Goal: Task Accomplishment & Management: Manage account settings

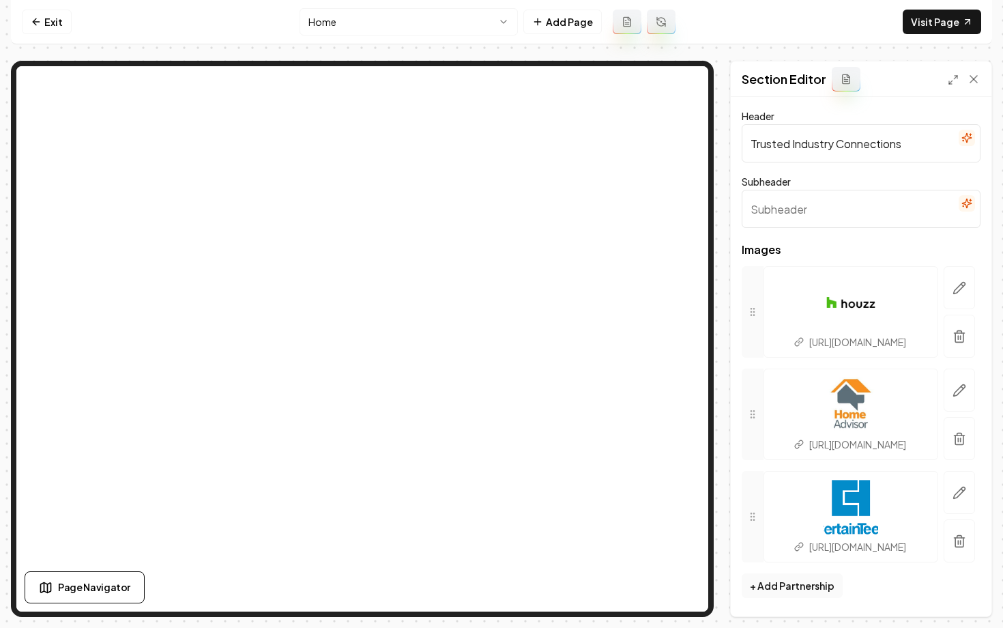
scroll to position [80, 0]
click at [40, 20] on icon at bounding box center [36, 21] width 11 height 11
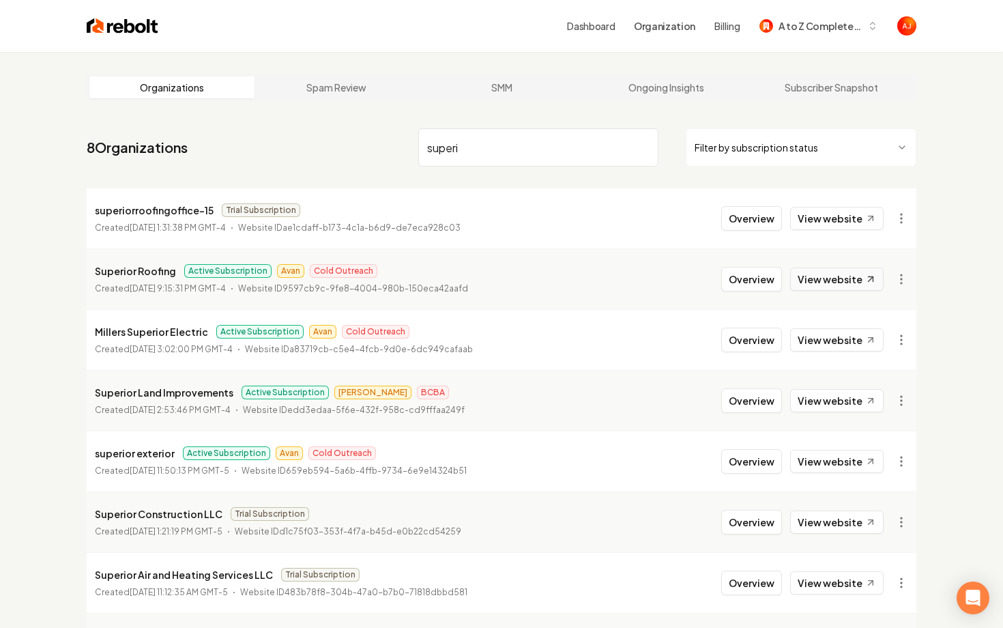
click at [844, 278] on link "View website" at bounding box center [836, 278] width 93 height 23
drag, startPoint x: 482, startPoint y: 150, endPoint x: 392, endPoint y: 138, distance: 90.9
click at [392, 138] on nav "8 Organizations superi Filter by subscription status" at bounding box center [502, 153] width 830 height 60
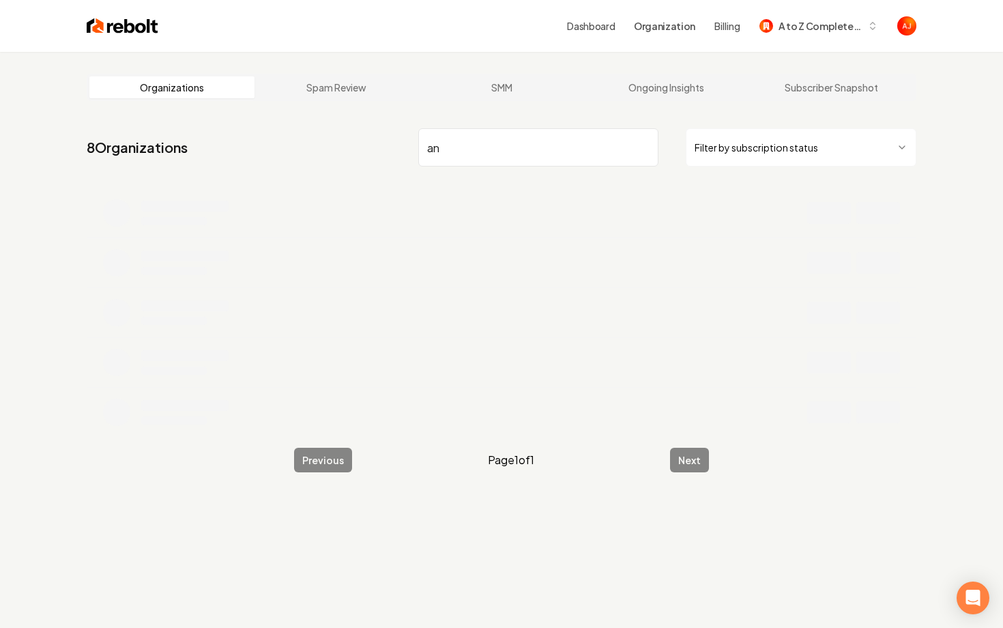
type input "a"
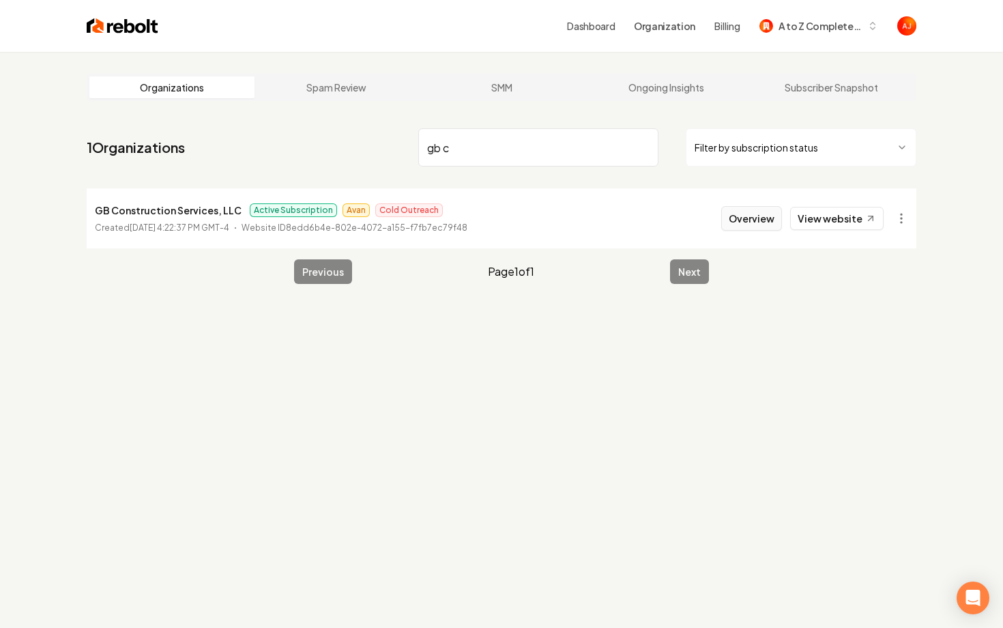
type input "gb c"
click at [742, 219] on button "Overview" at bounding box center [751, 218] width 61 height 25
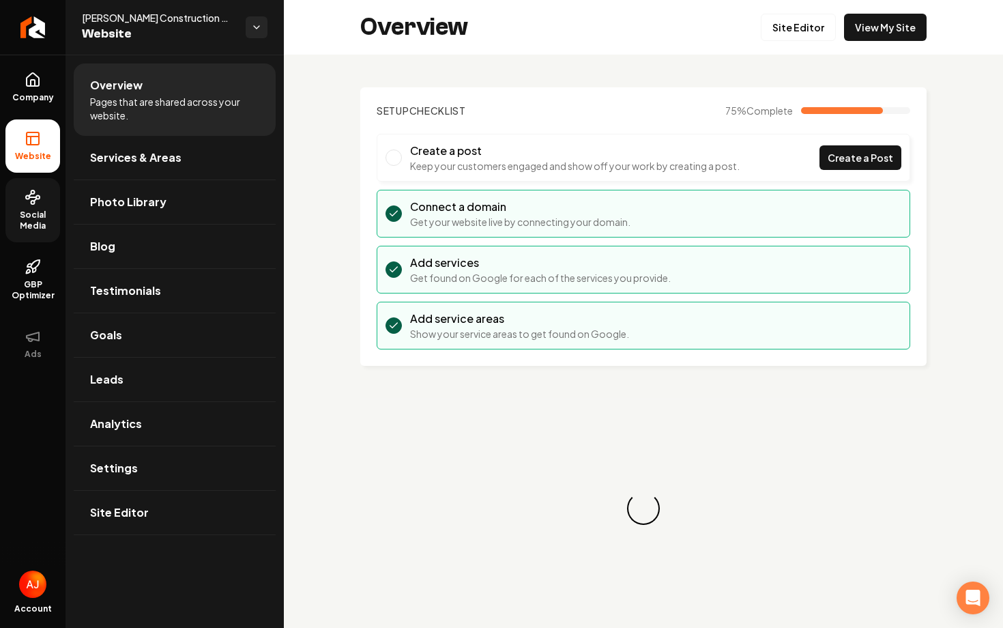
click at [27, 209] on span "Social Media" at bounding box center [32, 220] width 55 height 22
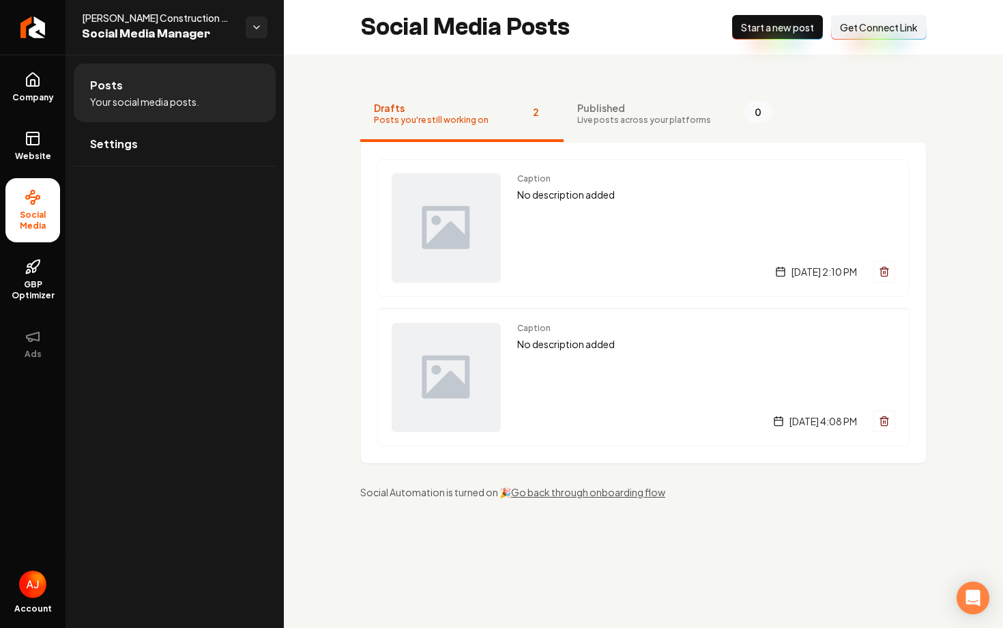
click at [873, 27] on span "Get Connect Link" at bounding box center [879, 27] width 78 height 14
click at [873, 27] on div "New Post Start a new post Connect Link Get Connect Link" at bounding box center [829, 27] width 194 height 25
click at [854, 48] on div "Social Media Posts New Post Start a new post Connect Link Get Connect Link" at bounding box center [643, 27] width 719 height 55
click at [861, 29] on span "Get Connect Link" at bounding box center [879, 27] width 78 height 14
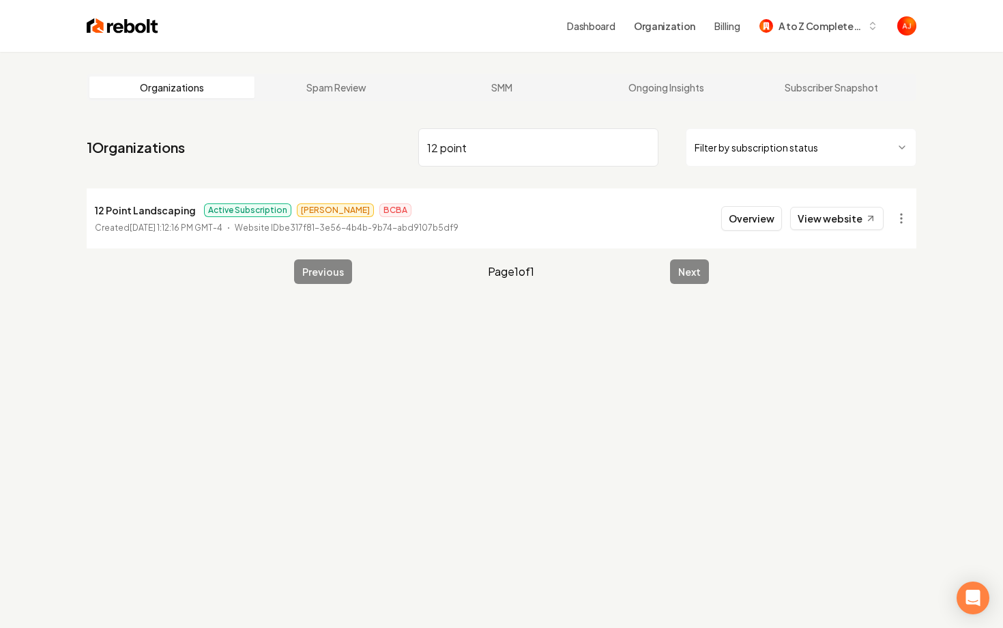
type input "12 point"
click at [756, 222] on button "Overview" at bounding box center [751, 218] width 61 height 25
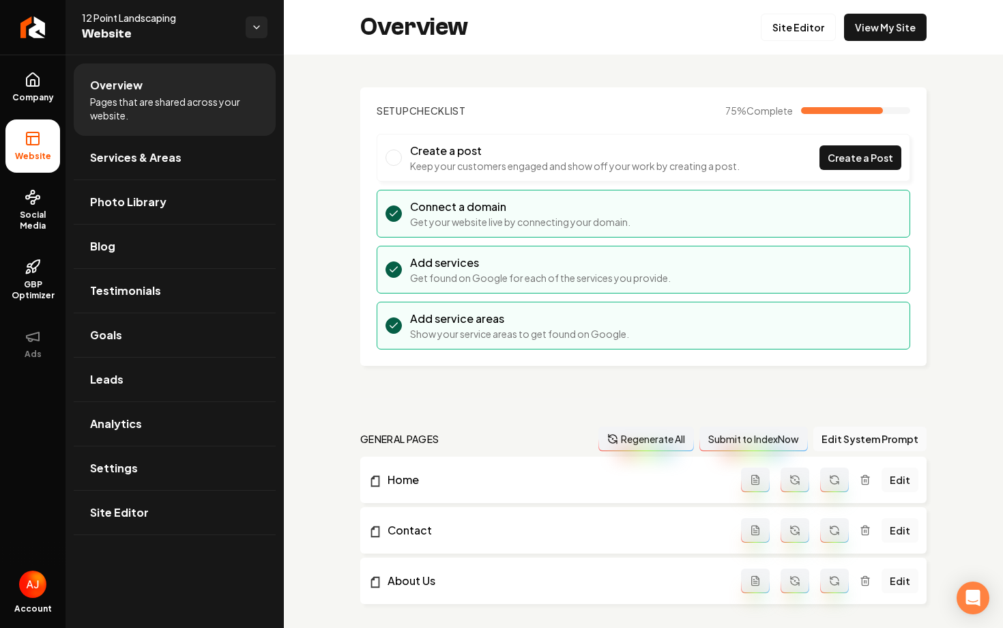
drag, startPoint x: 62, startPoint y: 235, endPoint x: 651, endPoint y: 81, distance: 608.7
click at [795, 35] on link "Site Editor" at bounding box center [798, 27] width 75 height 27
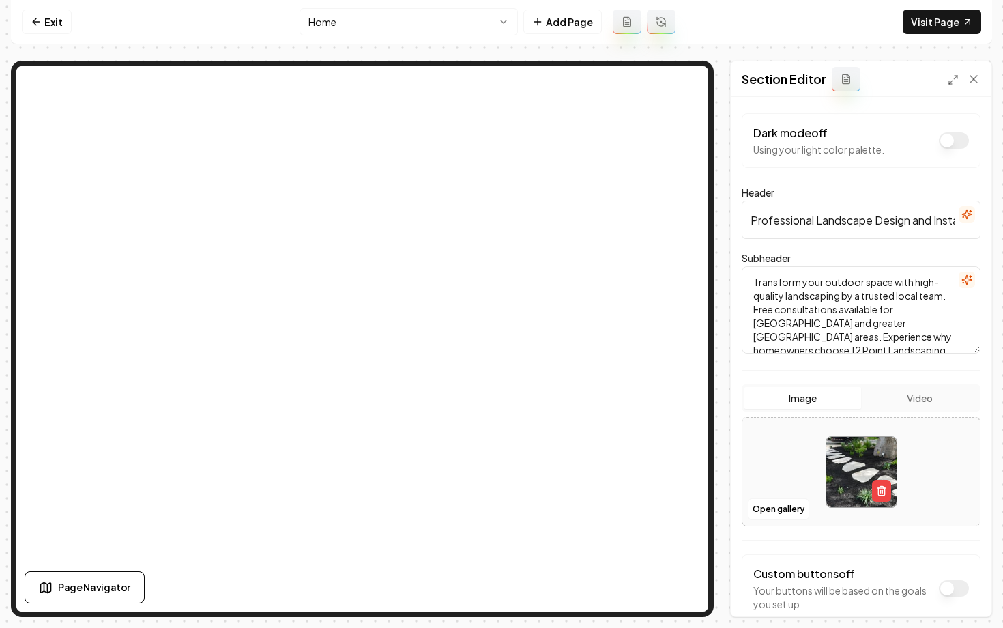
click at [847, 321] on textarea "Transform your outdoor space with high-quality landscaping by a trusted local t…" at bounding box center [861, 309] width 239 height 87
drag, startPoint x: 896, startPoint y: 325, endPoint x: 893, endPoint y: 306, distance: 20.0
click at [893, 306] on textarea "Transform your outdoor space with high-quality landscaping by a trusted local t…" at bounding box center [861, 309] width 239 height 87
type textarea "Transform your outdoor space with high-quality landscaping by a trusted local t…"
click at [963, 599] on button "Save" at bounding box center [960, 593] width 40 height 25
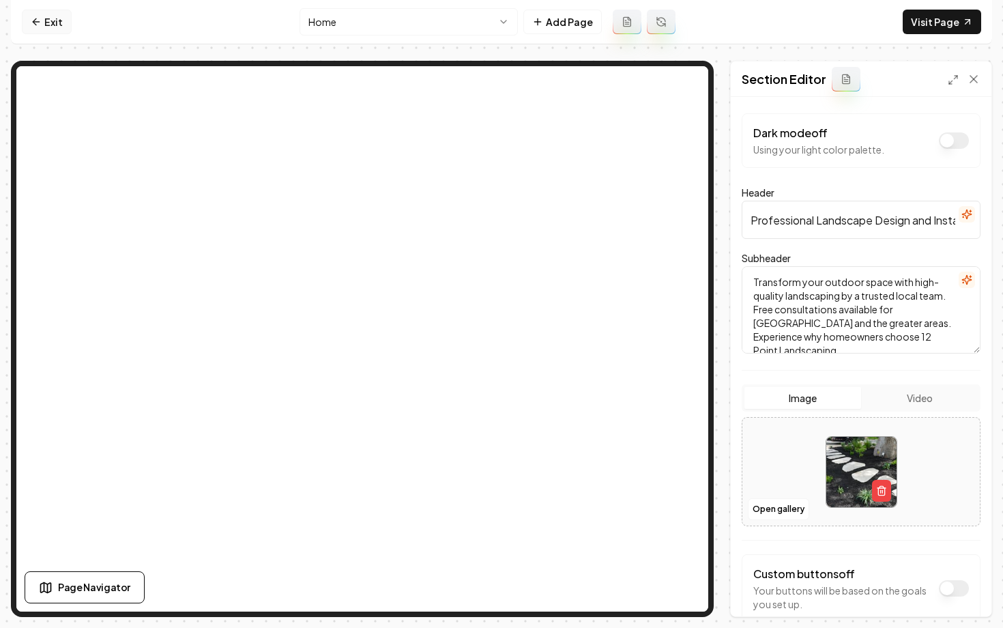
click at [57, 30] on link "Exit" at bounding box center [47, 22] width 50 height 25
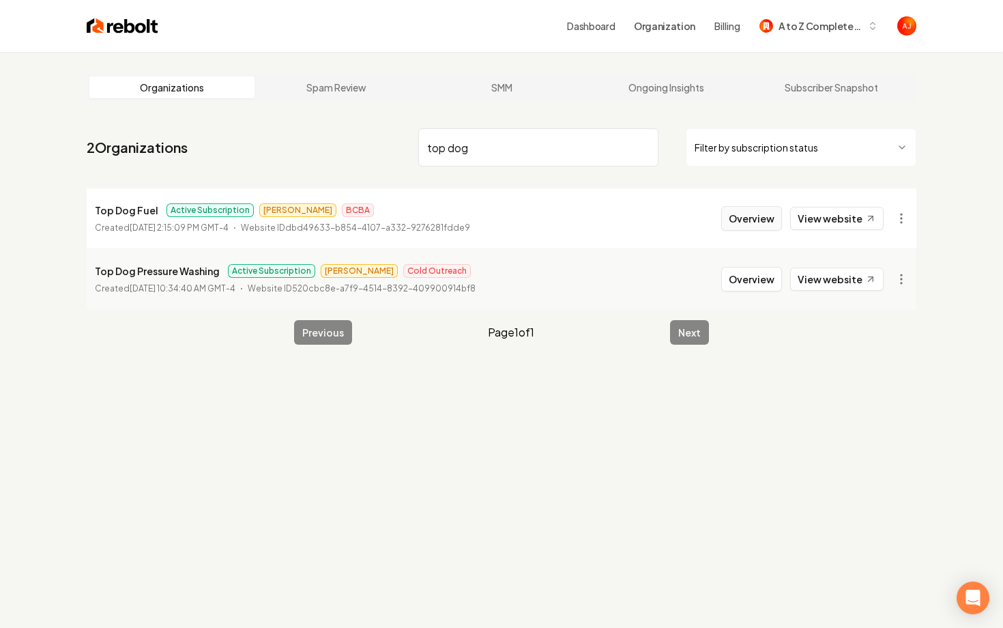
type input "top dog"
click at [761, 227] on button "Overview" at bounding box center [751, 218] width 61 height 25
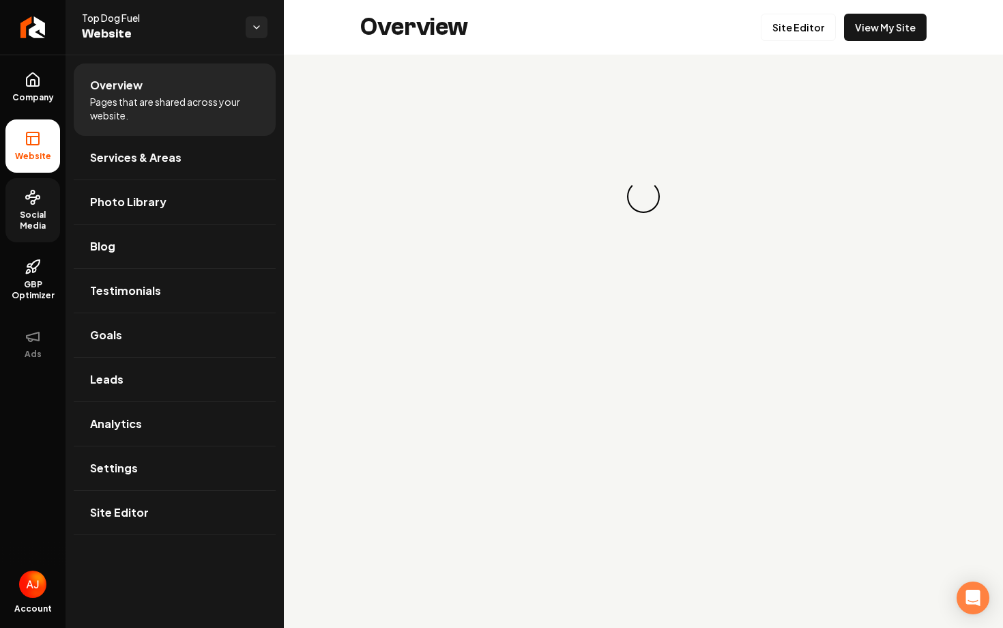
click at [27, 217] on span "Social Media" at bounding box center [32, 220] width 55 height 22
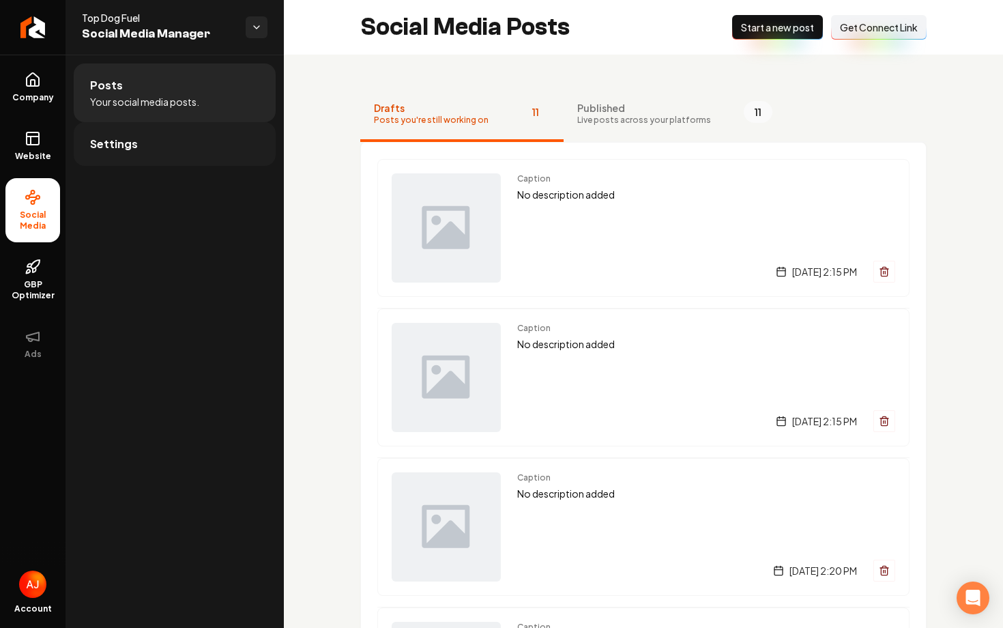
click at [184, 152] on link "Settings" at bounding box center [175, 144] width 202 height 44
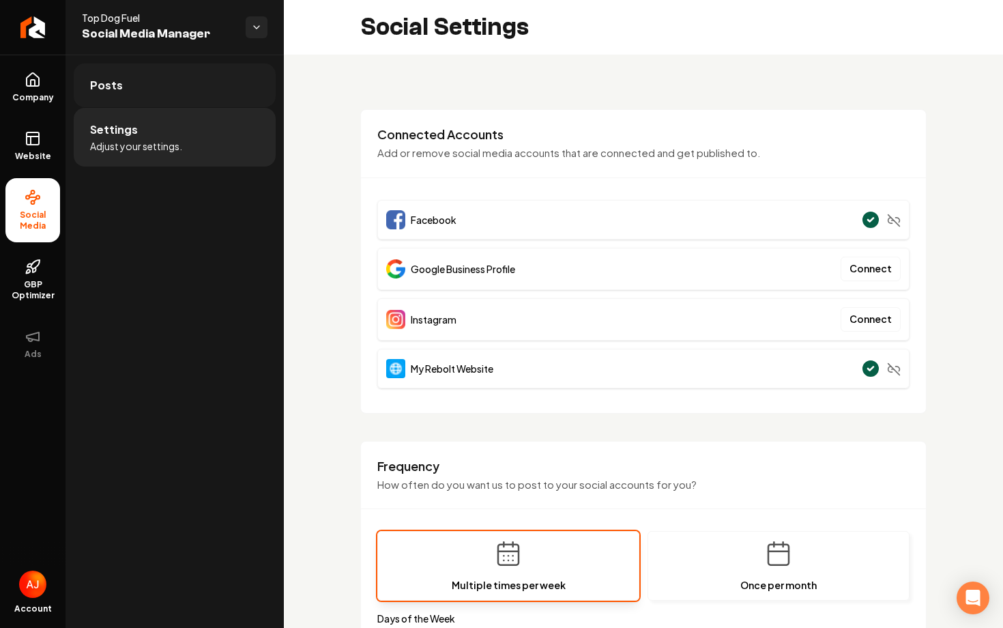
click at [160, 100] on link "Posts" at bounding box center [175, 85] width 202 height 44
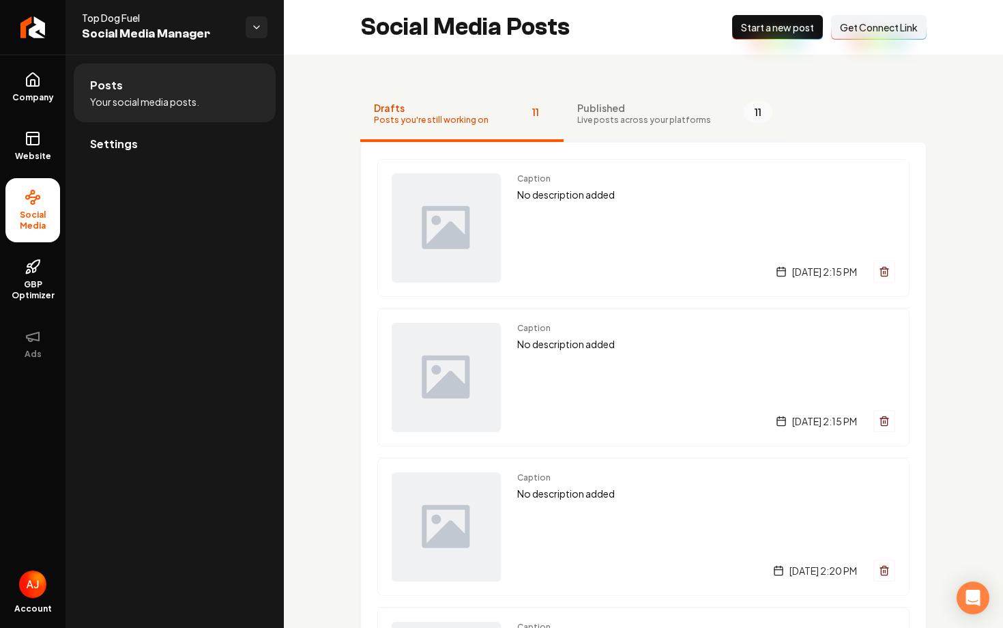
click at [663, 116] on span "Live posts across your platforms" at bounding box center [644, 120] width 134 height 11
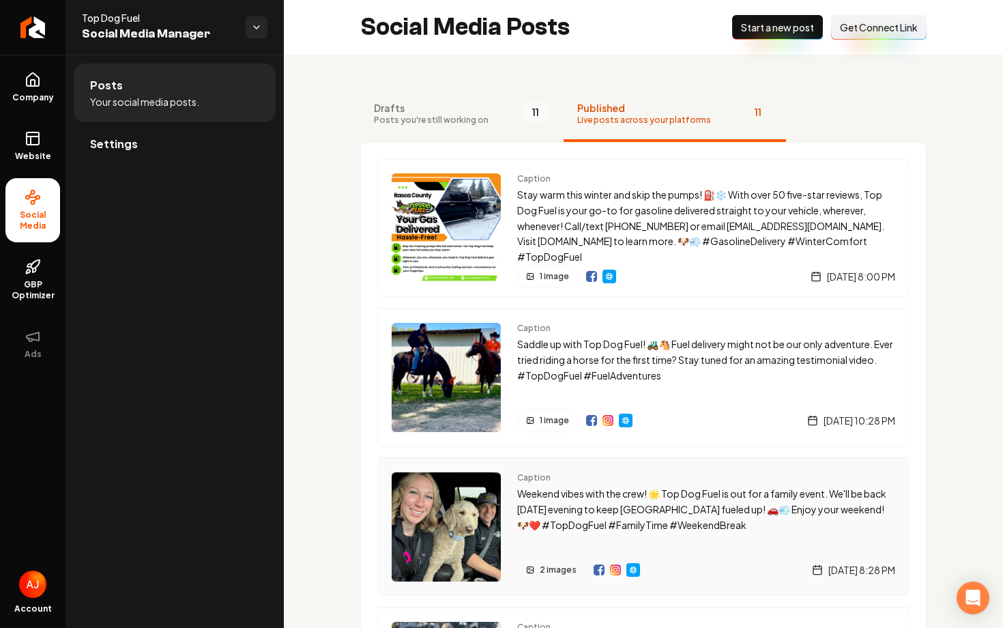
click at [441, 514] on img "Main content area" at bounding box center [446, 526] width 109 height 109
click at [590, 567] on div "2 images" at bounding box center [578, 569] width 123 height 23
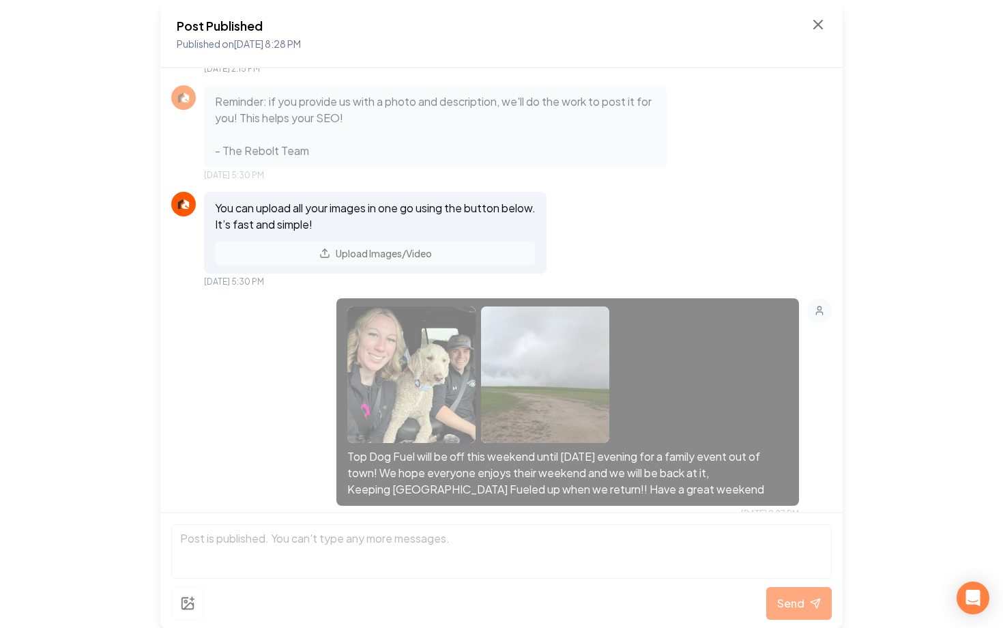
scroll to position [215, 0]
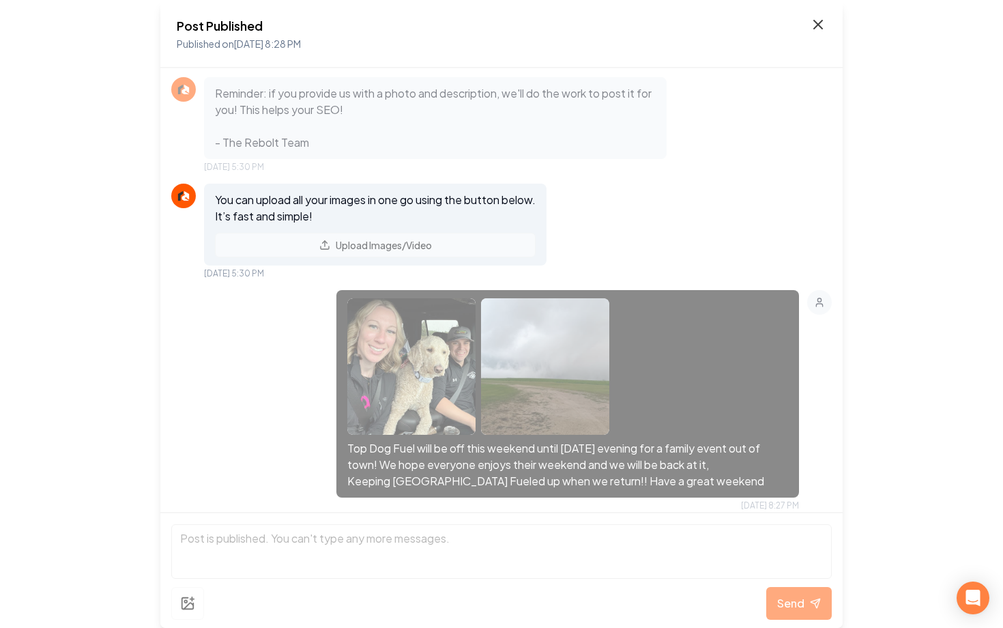
click at [822, 25] on icon at bounding box center [818, 24] width 16 height 16
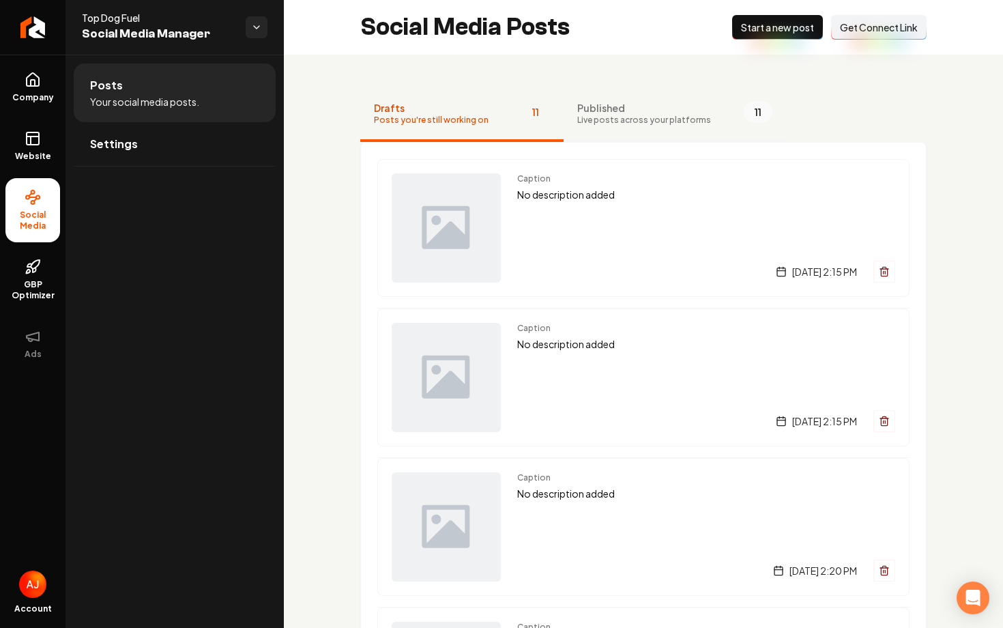
click at [613, 102] on span "Published" at bounding box center [644, 108] width 134 height 14
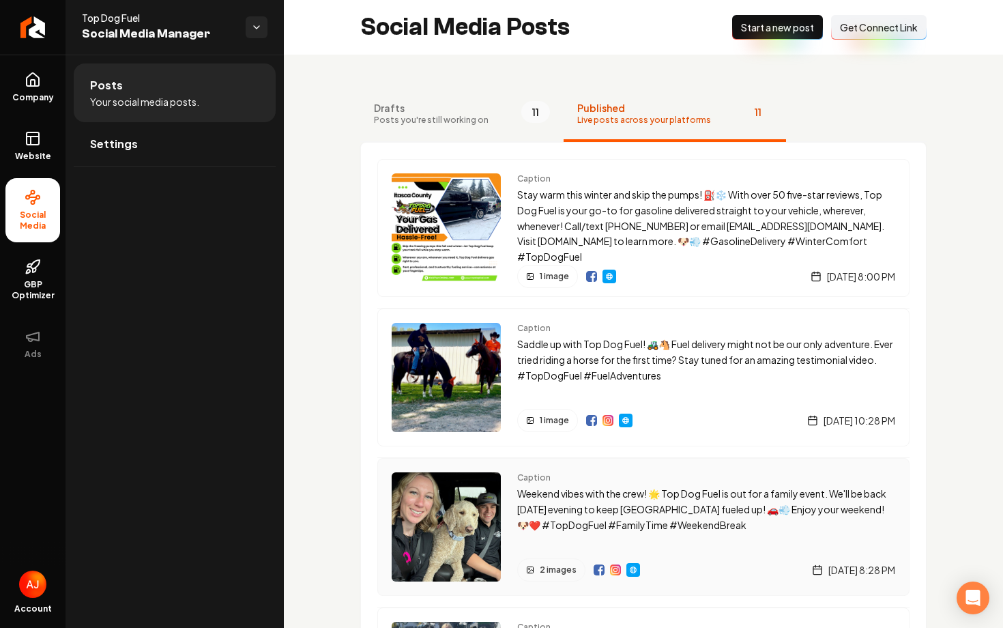
click at [594, 573] on img "Main content area" at bounding box center [599, 569] width 11 height 11
click at [875, 27] on span "Get Connect Link" at bounding box center [879, 27] width 78 height 14
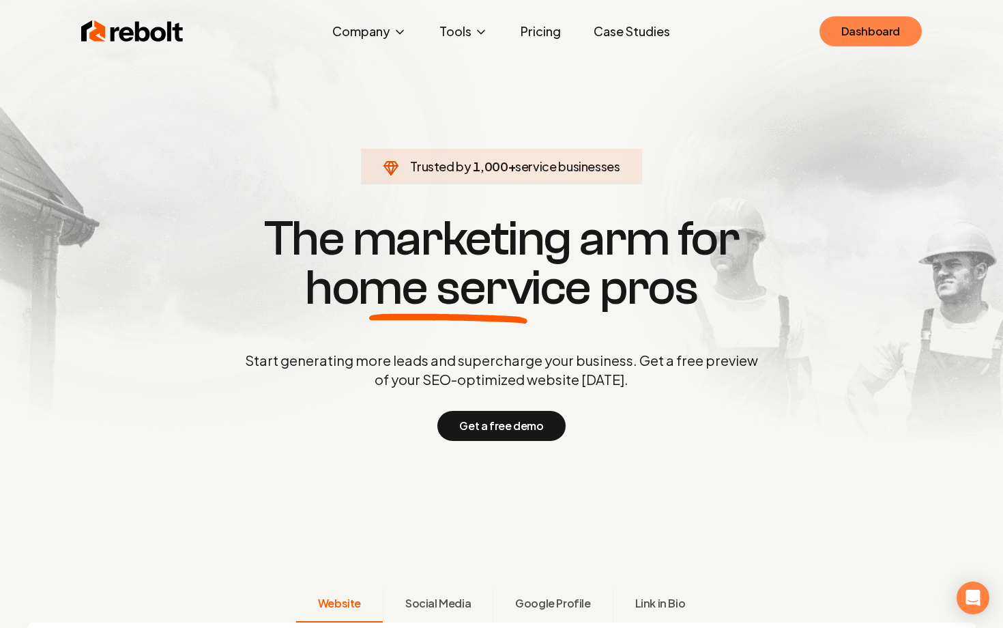
click at [886, 26] on link "Dashboard" at bounding box center [870, 31] width 102 height 30
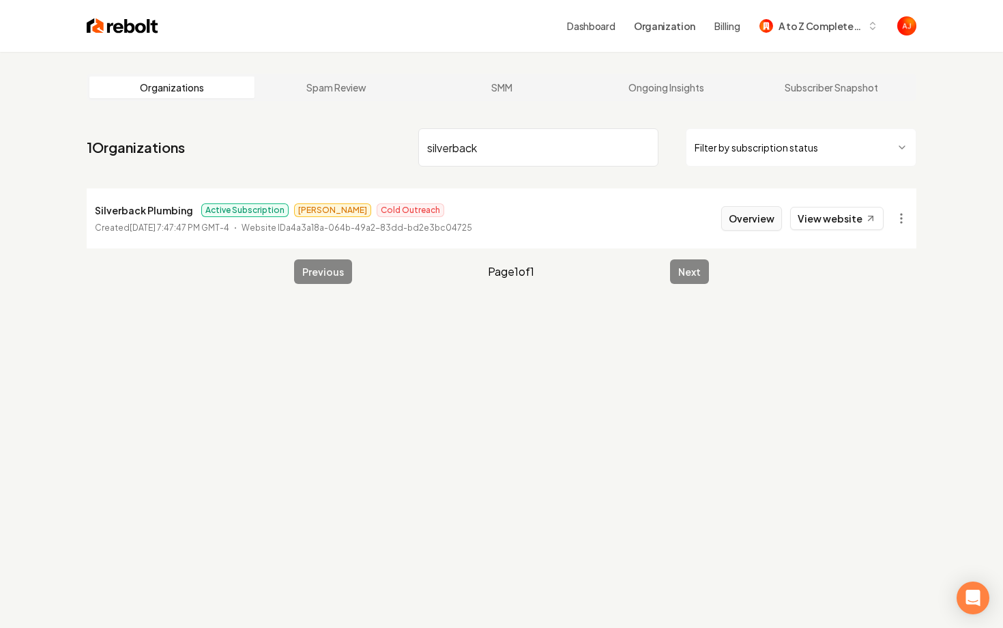
type input "silverback"
click at [747, 224] on button "Overview" at bounding box center [751, 218] width 61 height 25
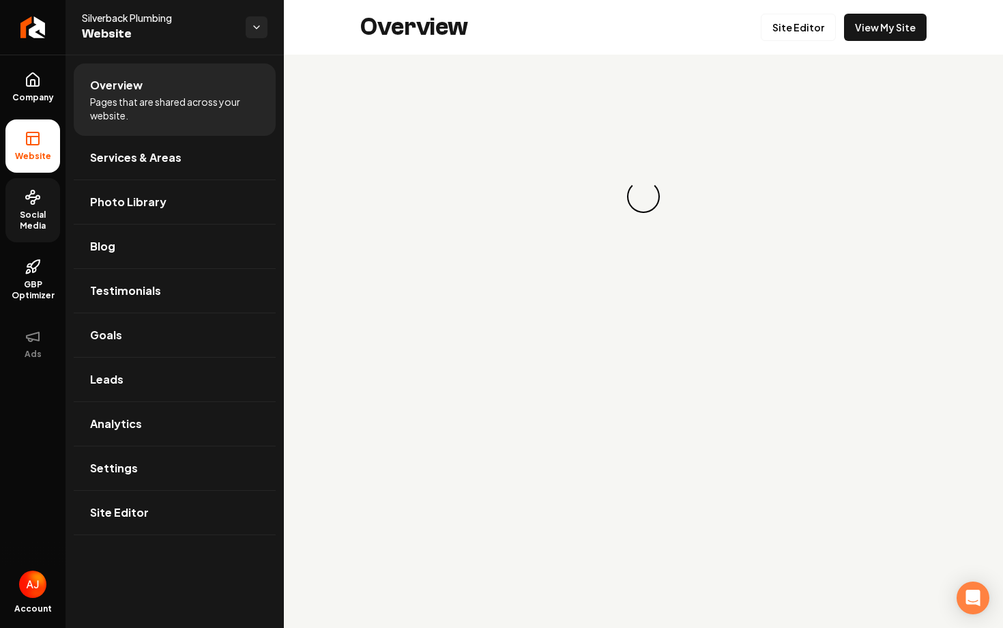
click at [36, 211] on span "Social Media" at bounding box center [32, 220] width 55 height 22
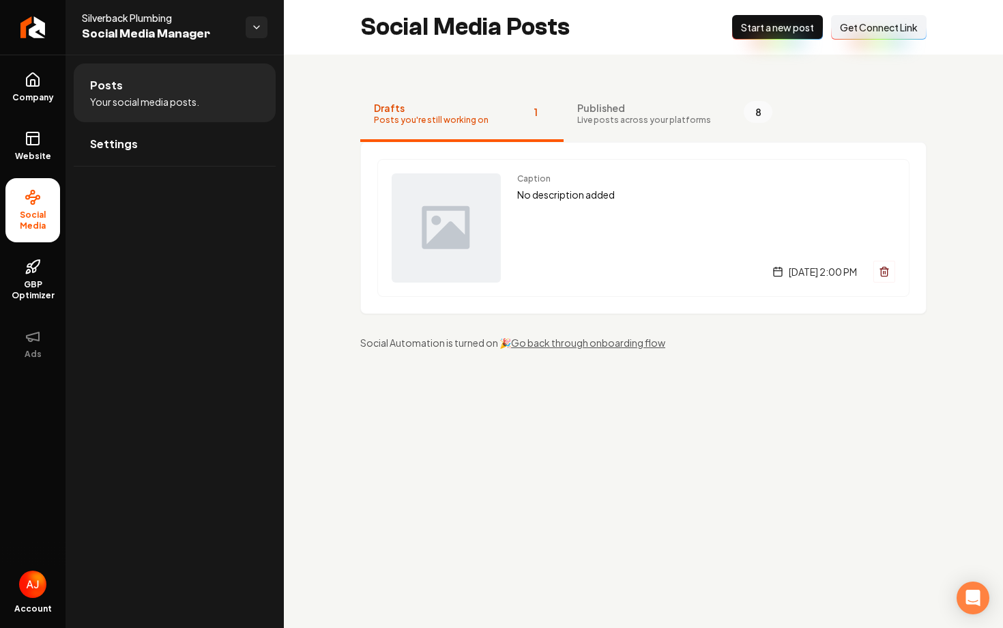
click at [845, 32] on span "Get Connect Link" at bounding box center [879, 27] width 78 height 14
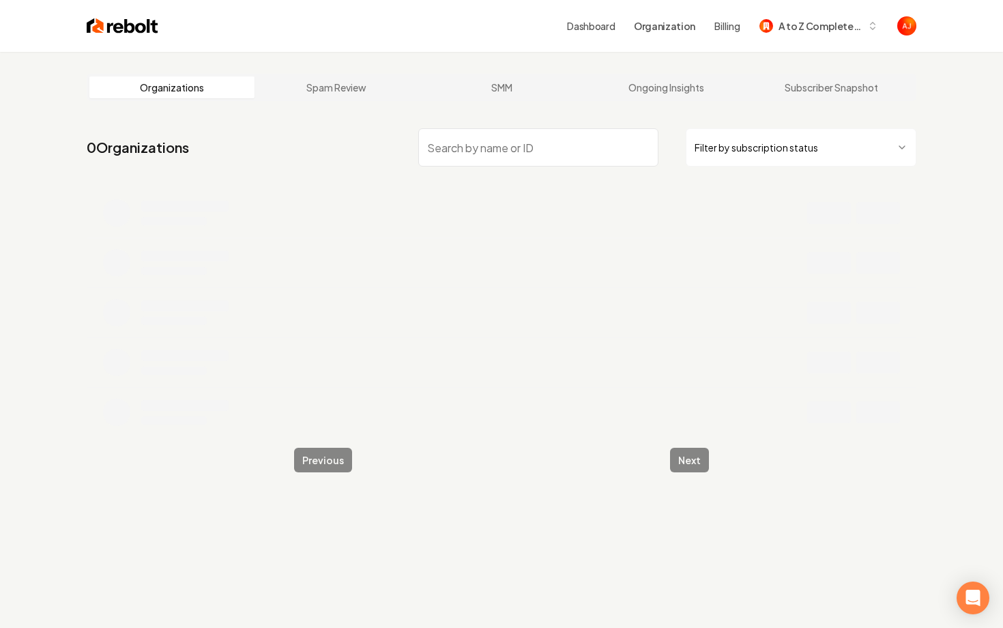
type input "g"
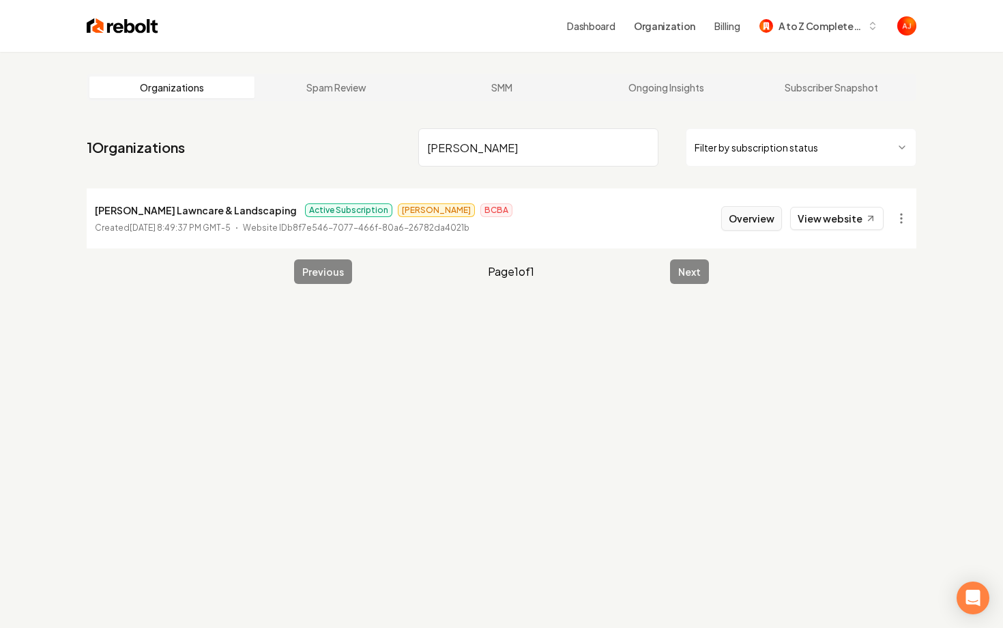
type input "Floyd"
click at [736, 216] on button "Overview" at bounding box center [751, 218] width 61 height 25
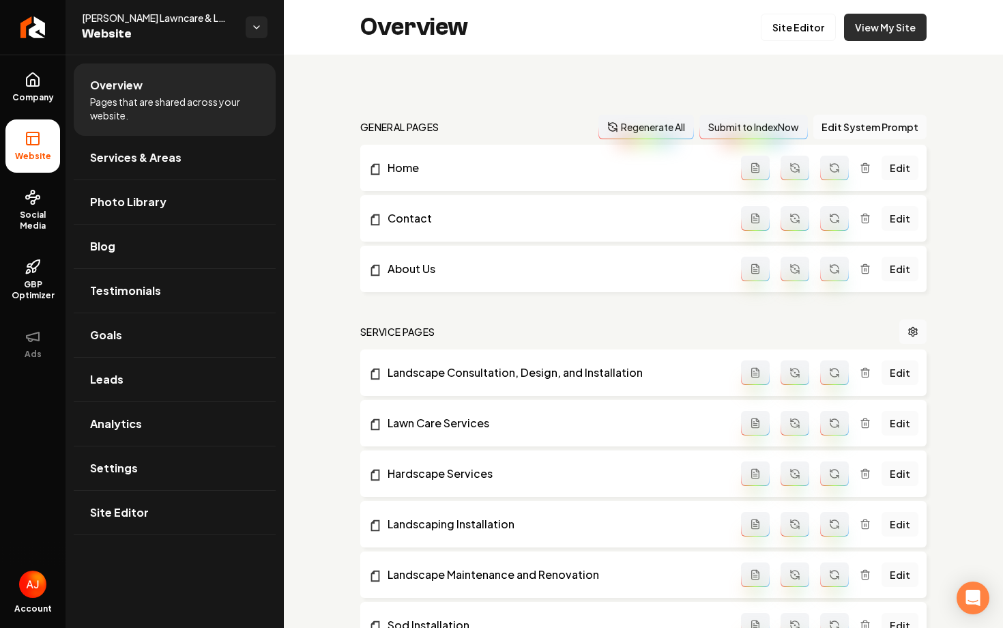
click at [861, 33] on link "View My Site" at bounding box center [885, 27] width 83 height 27
click at [40, 83] on icon at bounding box center [33, 80] width 16 height 16
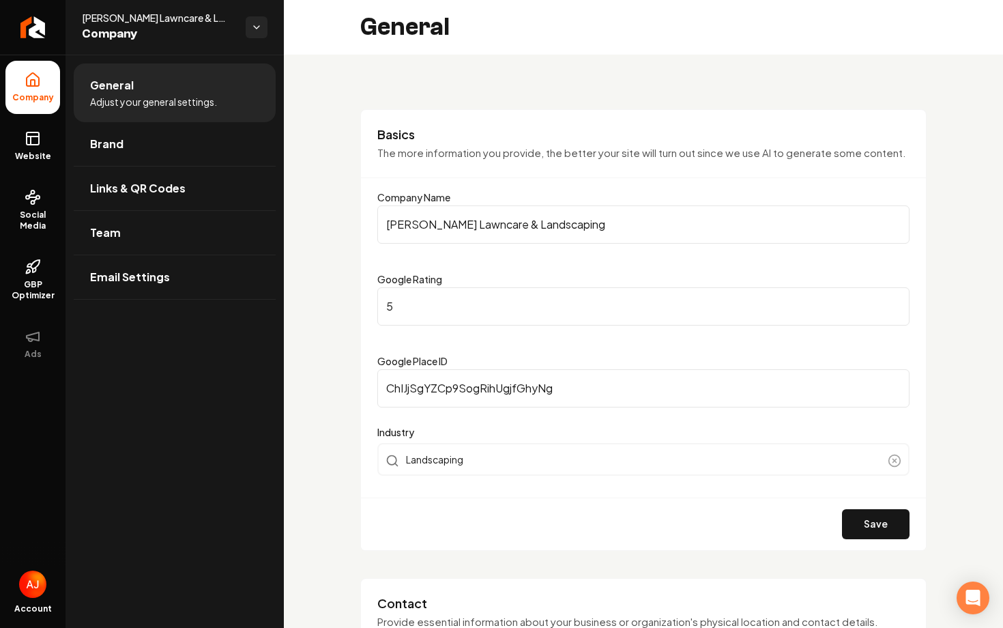
scroll to position [39, 0]
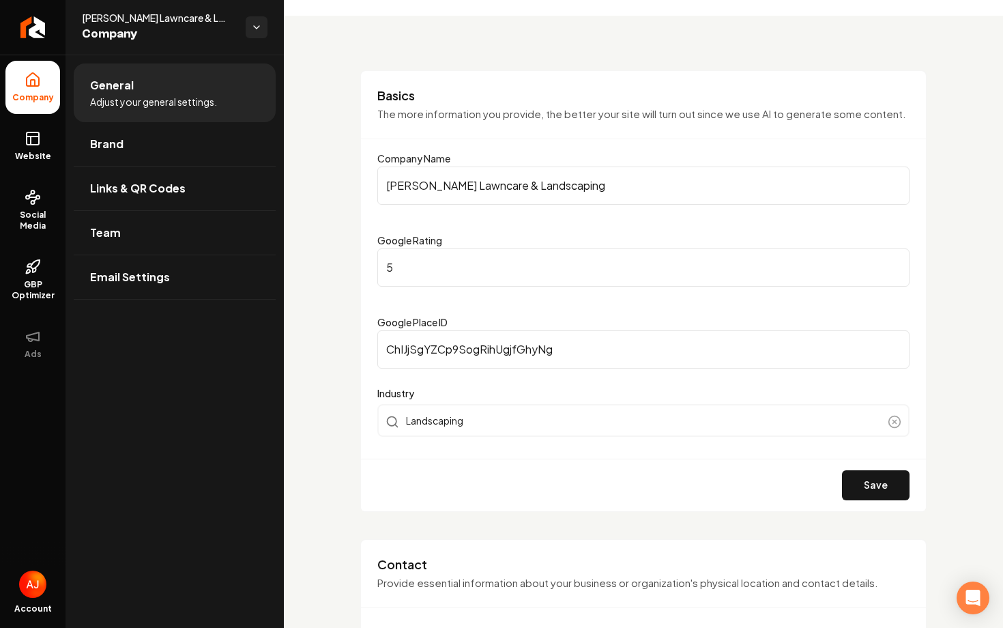
click at [409, 267] on input "5" at bounding box center [643, 267] width 532 height 38
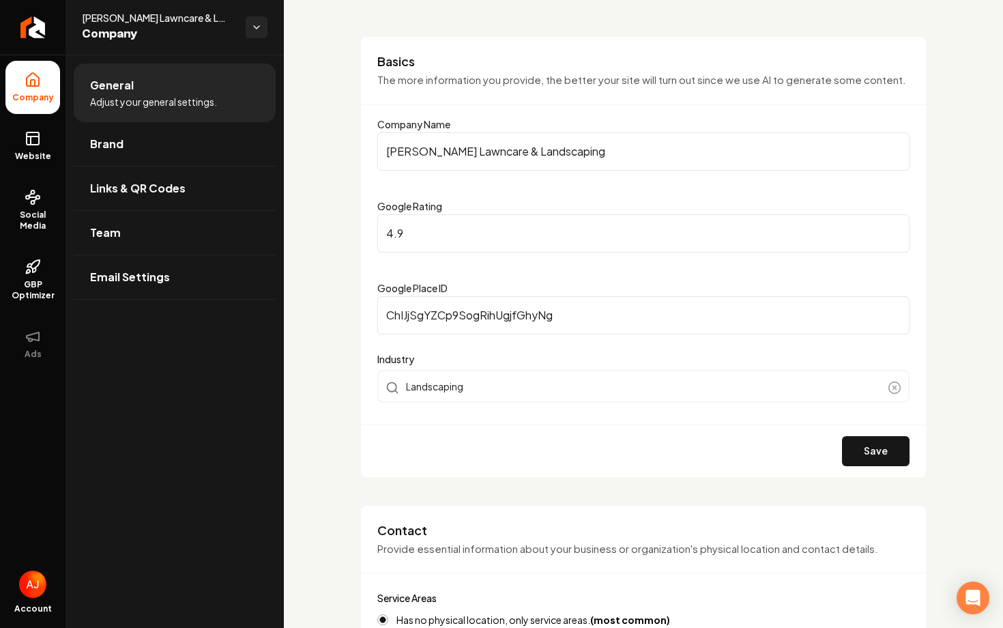
scroll to position [0, 0]
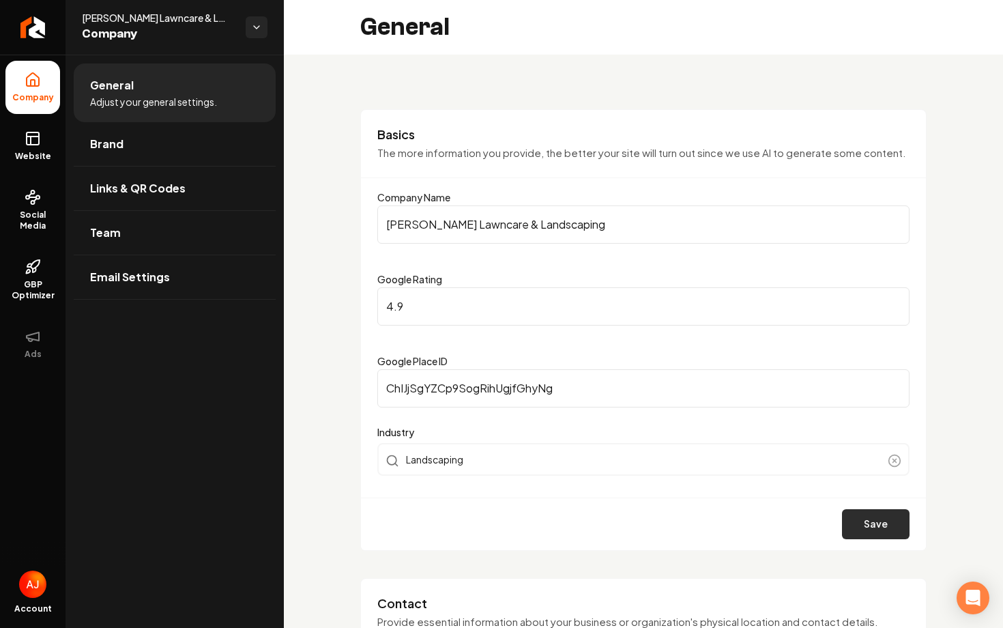
type input "4.9"
click at [861, 525] on button "Save" at bounding box center [876, 524] width 68 height 30
click at [42, 128] on link "Website" at bounding box center [32, 145] width 55 height 53
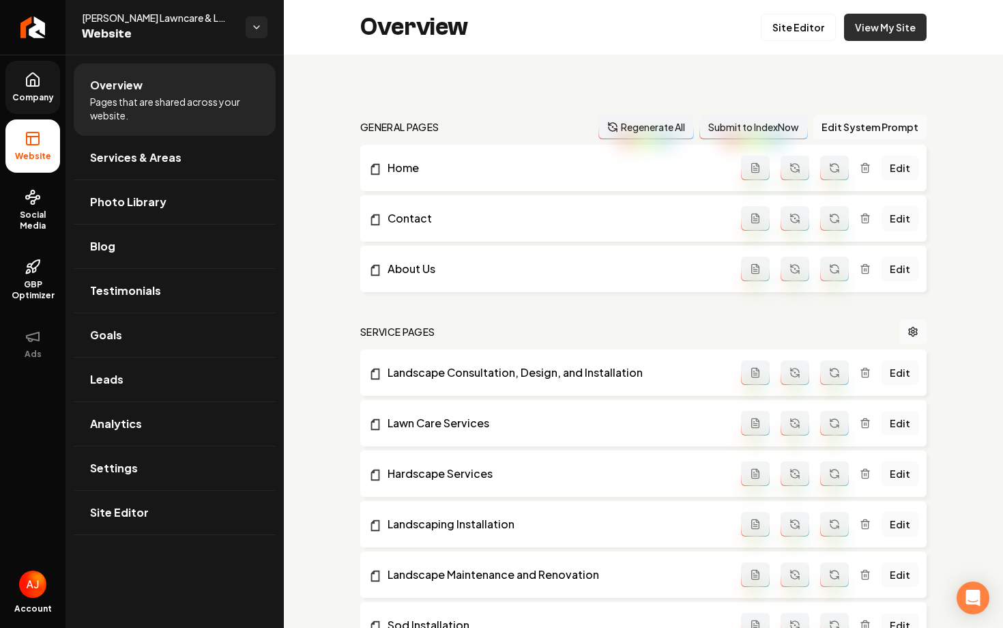
click at [893, 29] on link "View My Site" at bounding box center [885, 27] width 83 height 27
click at [29, 92] on span "Company" at bounding box center [33, 97] width 53 height 11
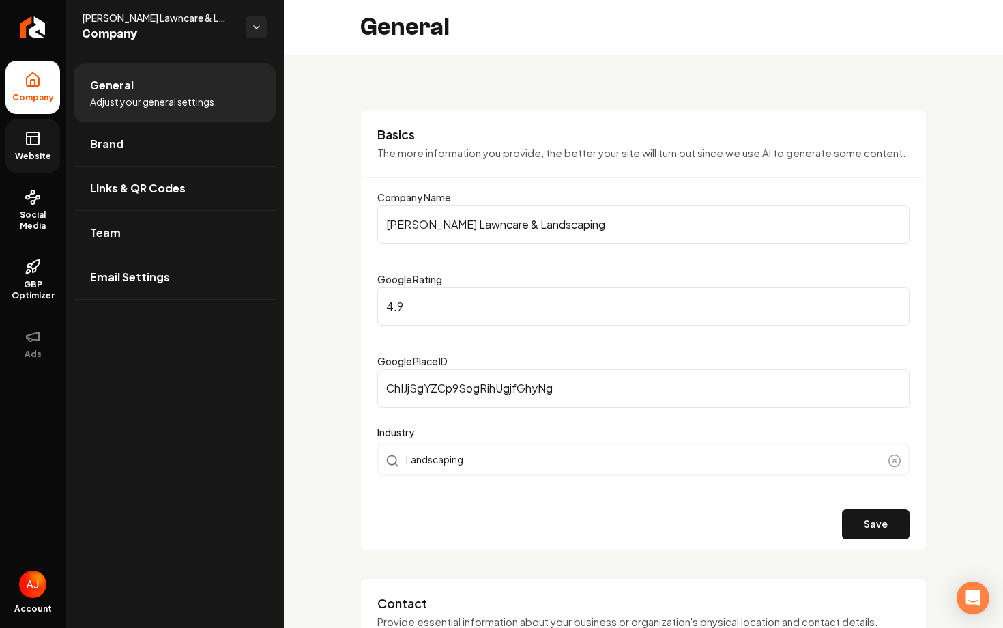
click at [444, 287] on input "4.9" at bounding box center [643, 306] width 532 height 38
click at [444, 302] on input "4.9" at bounding box center [643, 306] width 532 height 38
drag, startPoint x: 452, startPoint y: 315, endPoint x: 365, endPoint y: 313, distance: 87.4
click at [366, 313] on div "Basics The more information you provide, the better your site will turn out sin…" at bounding box center [643, 329] width 566 height 441
click at [878, 519] on button "Save" at bounding box center [876, 524] width 68 height 30
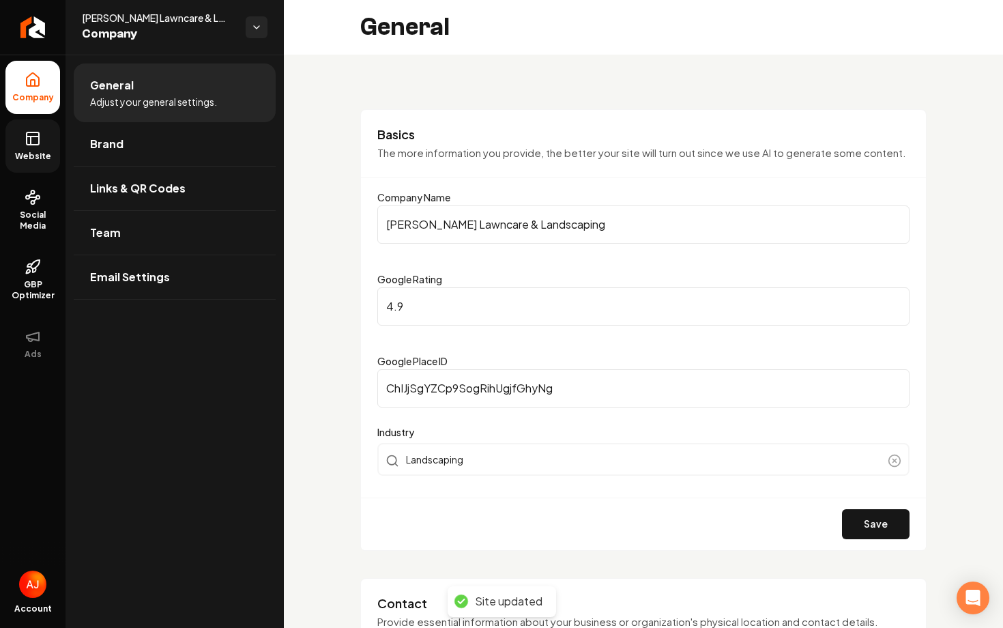
click at [16, 154] on span "Website" at bounding box center [33, 156] width 47 height 11
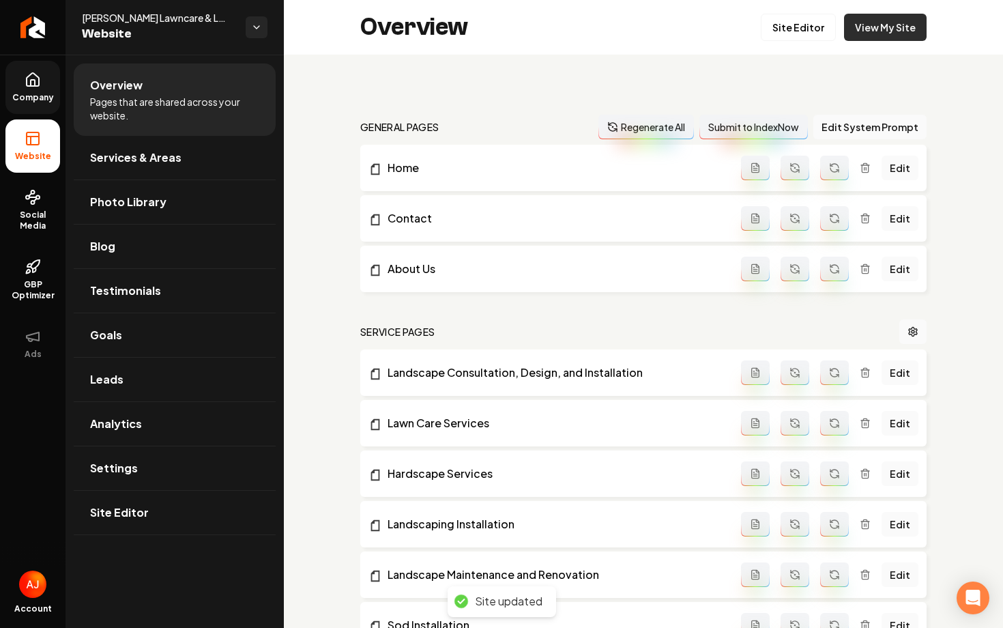
click at [876, 27] on link "View My Site" at bounding box center [885, 27] width 83 height 27
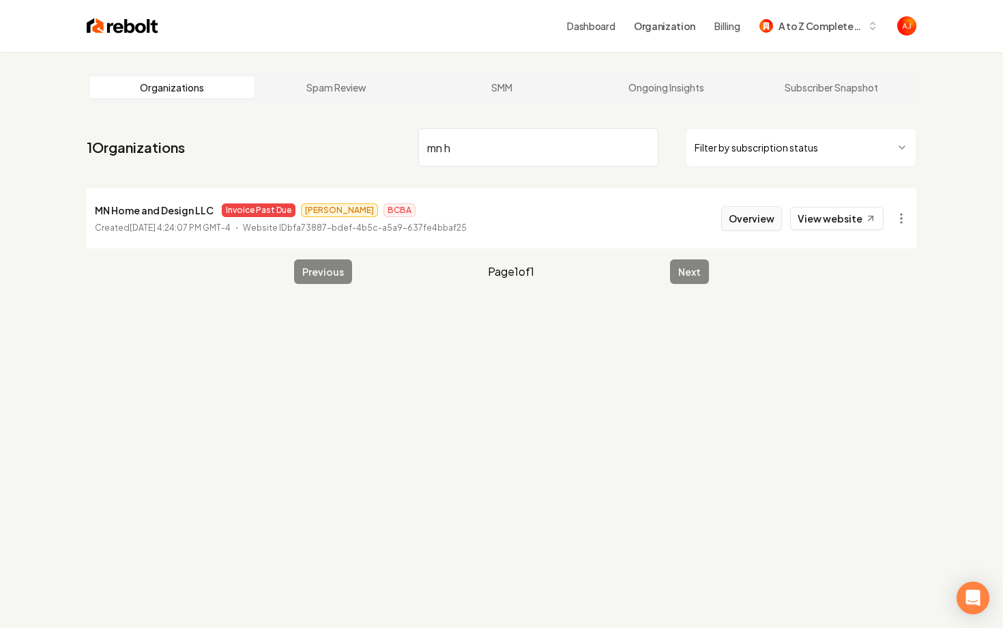
type input "mn h"
click at [754, 221] on button "Overview" at bounding box center [751, 218] width 61 height 25
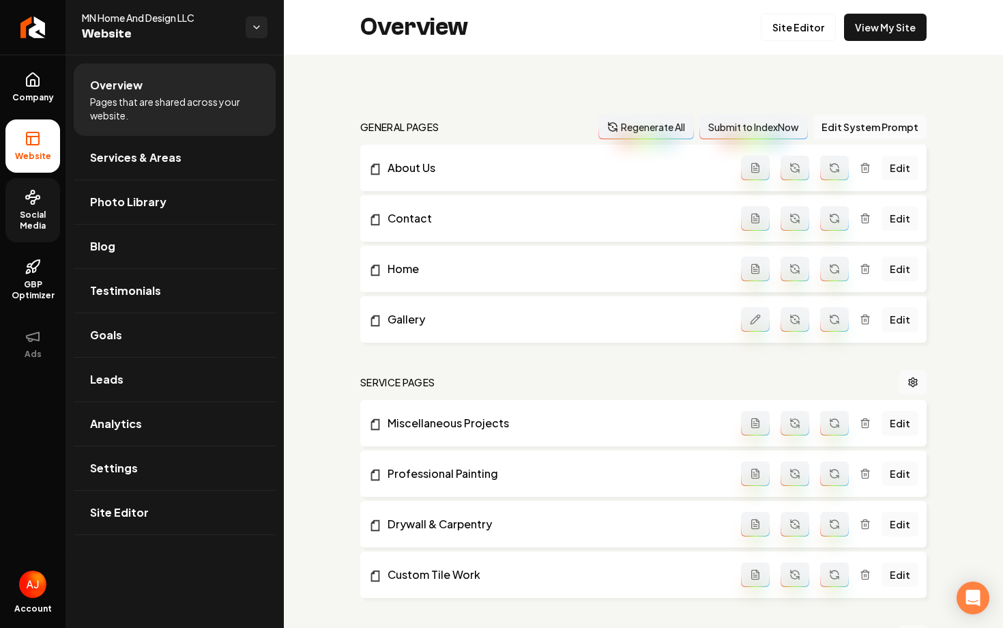
click at [41, 232] on link "Social Media" at bounding box center [32, 210] width 55 height 64
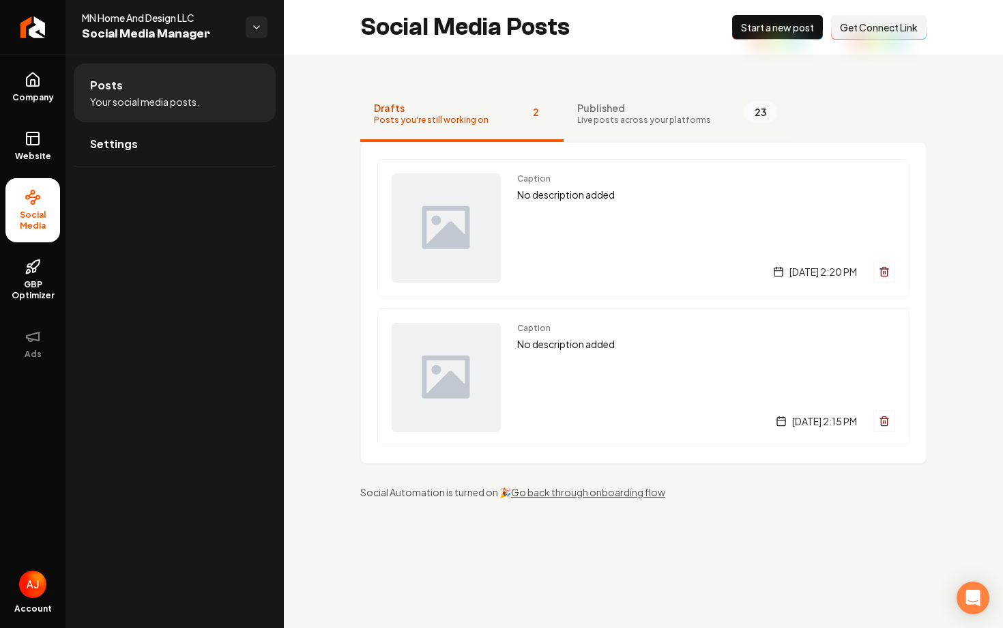
click at [631, 116] on span "Live posts across your platforms" at bounding box center [644, 120] width 134 height 11
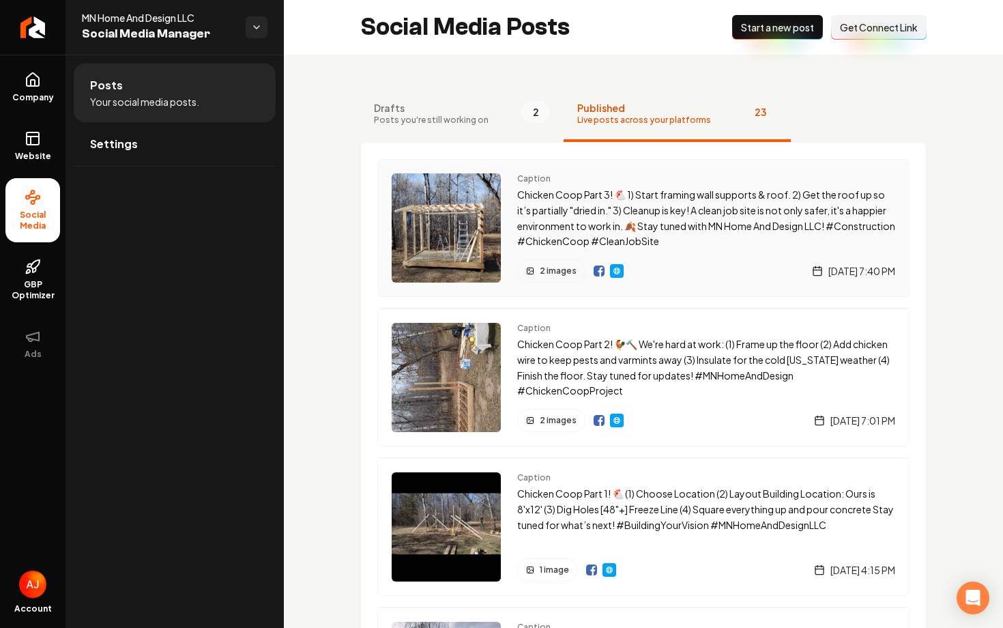
click at [597, 271] on img "Main content area" at bounding box center [599, 270] width 11 height 11
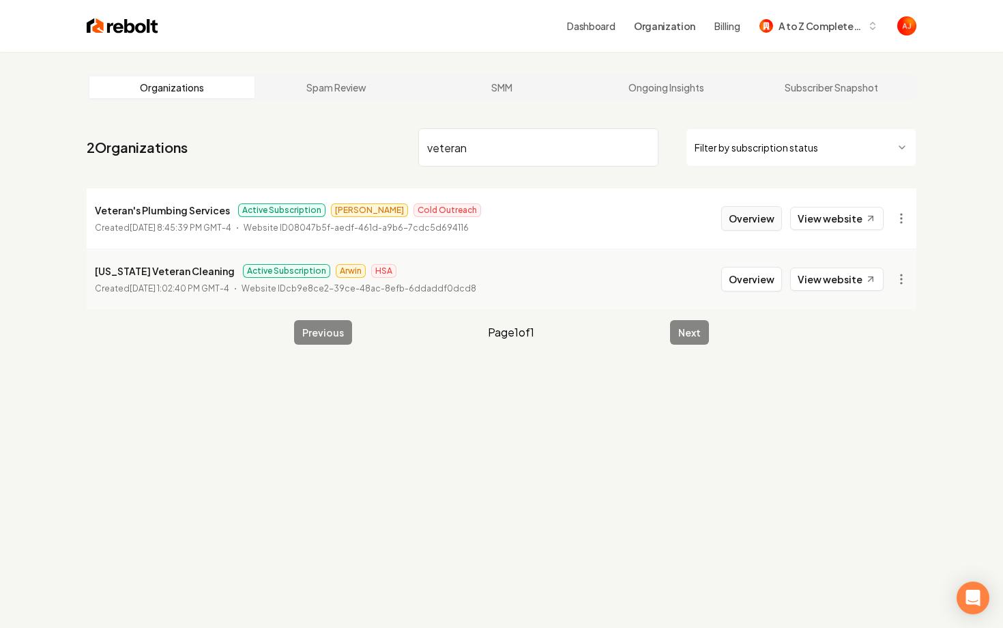
type input "veteran"
click at [751, 222] on button "Overview" at bounding box center [751, 218] width 61 height 25
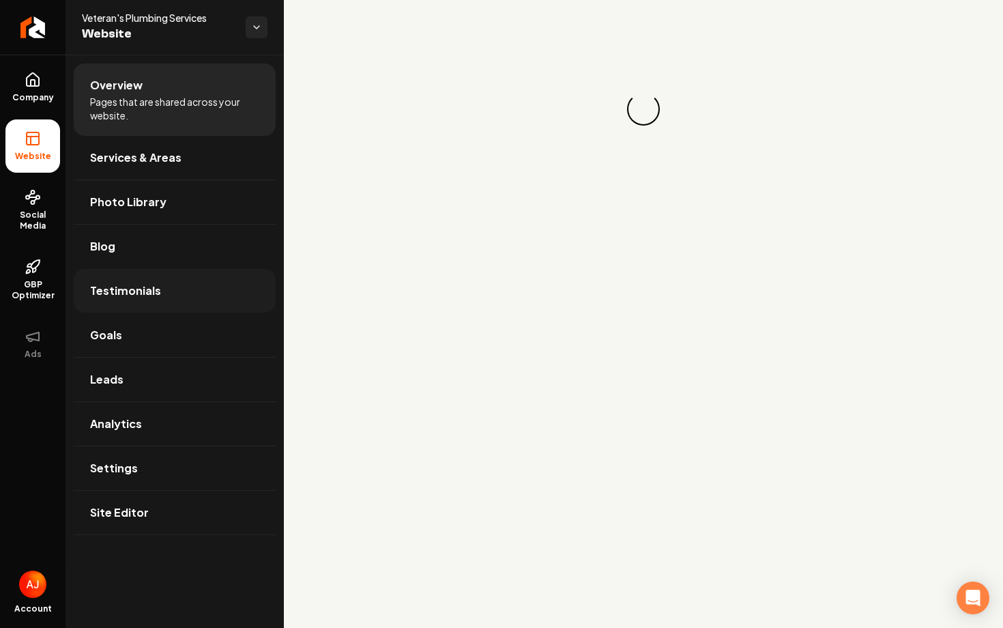
click at [113, 284] on span "Testimonials" at bounding box center [125, 290] width 71 height 16
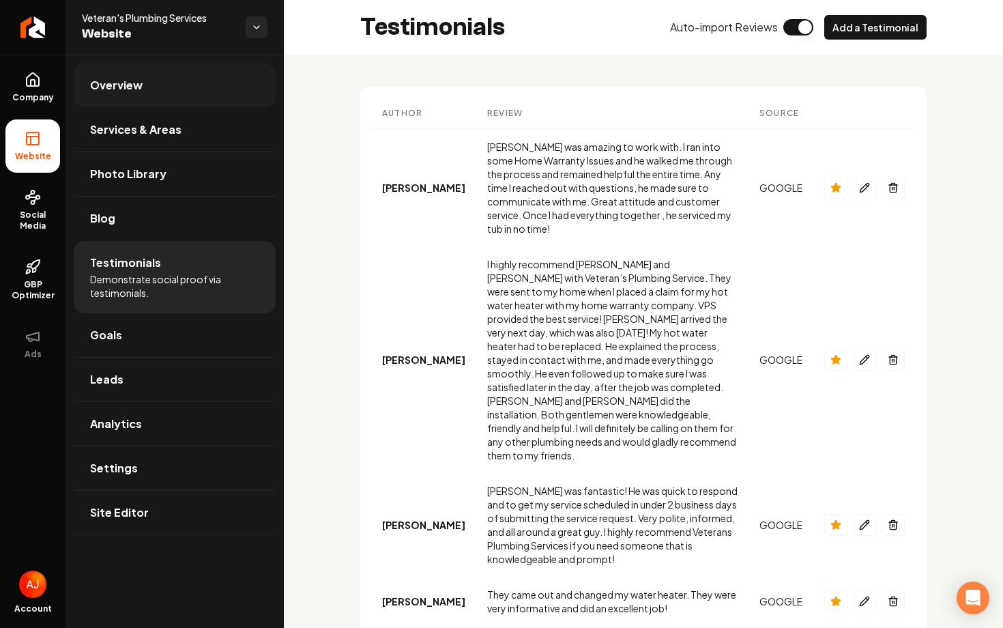
click at [180, 83] on link "Overview" at bounding box center [175, 85] width 202 height 44
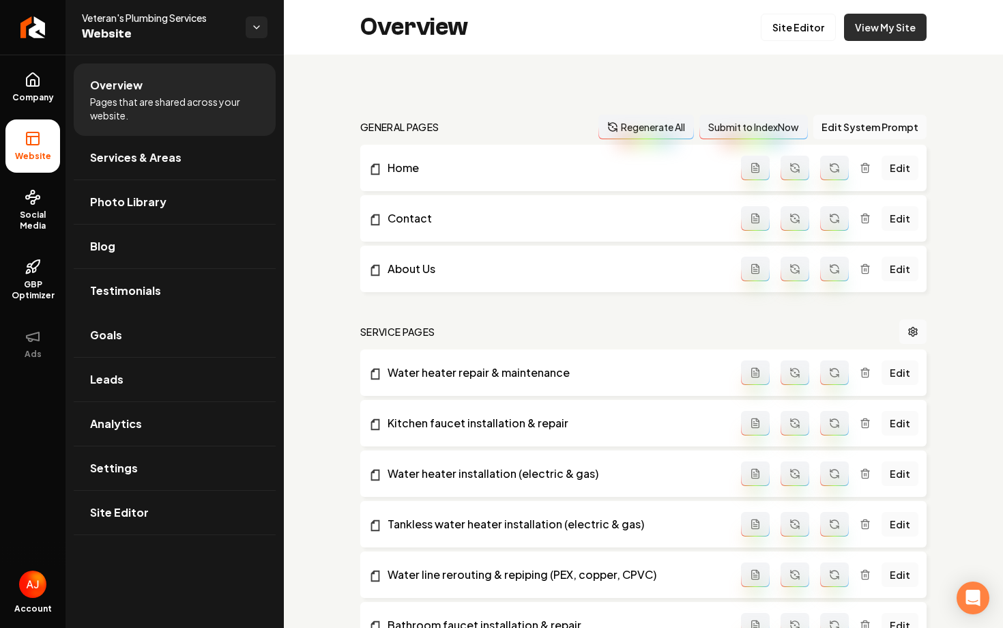
click at [882, 27] on link "View My Site" at bounding box center [885, 27] width 83 height 27
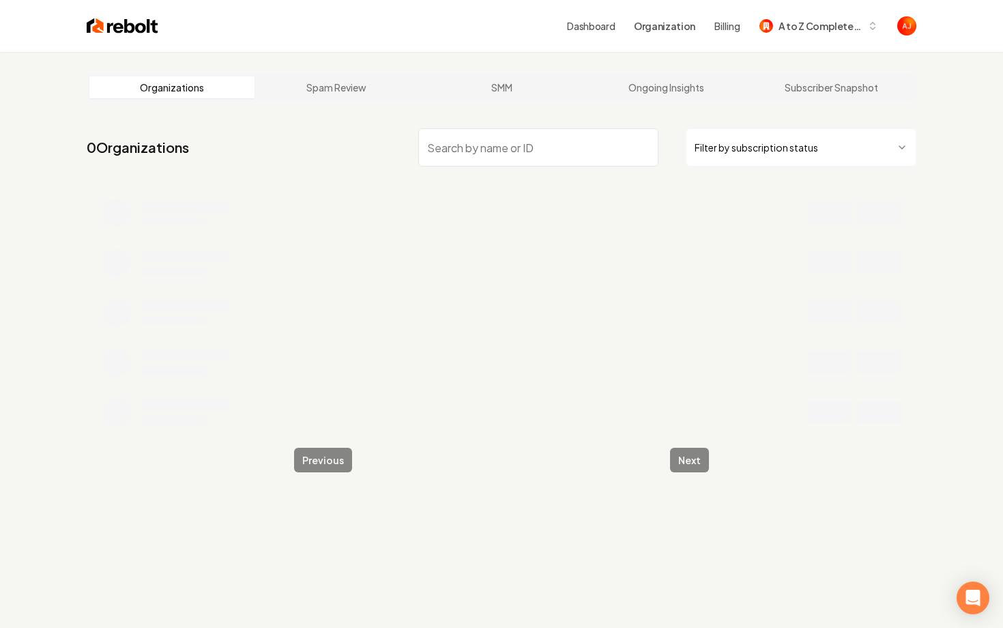
type input "w"
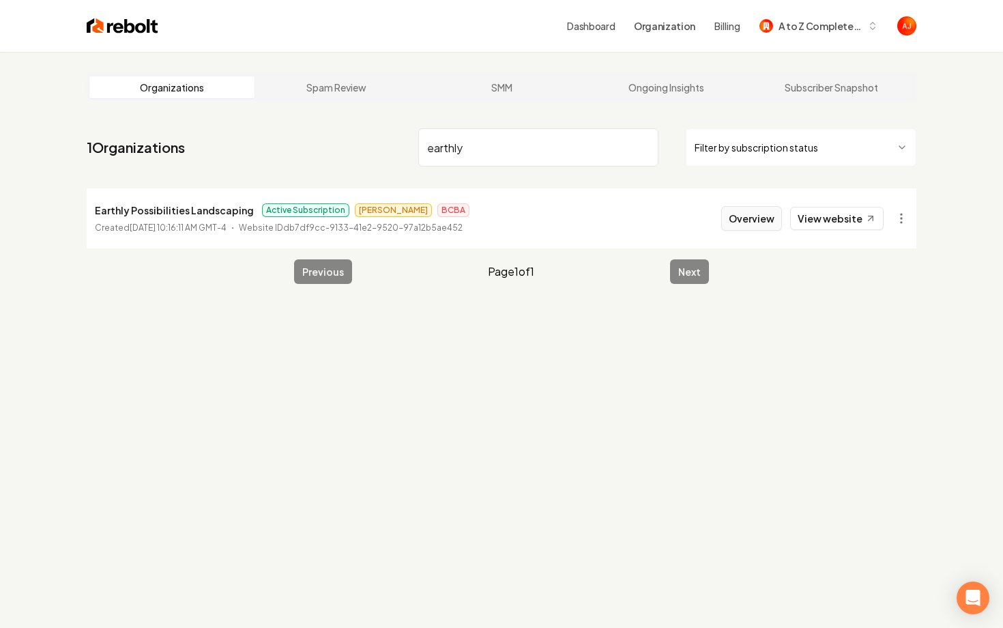
type input "earthly"
click at [734, 223] on button "Overview" at bounding box center [751, 218] width 61 height 25
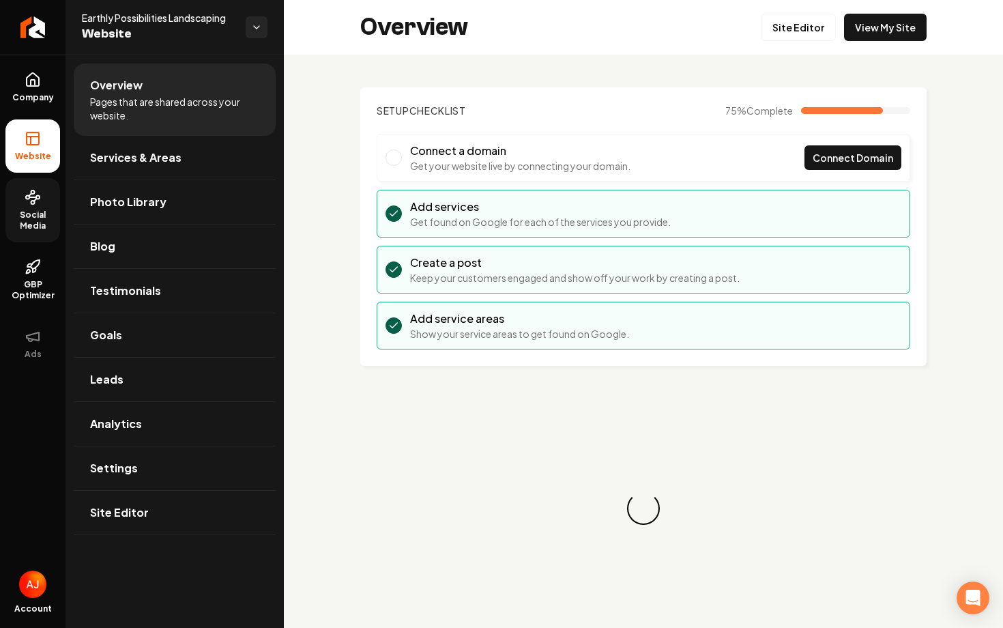
click at [35, 207] on link "Social Media" at bounding box center [32, 210] width 55 height 64
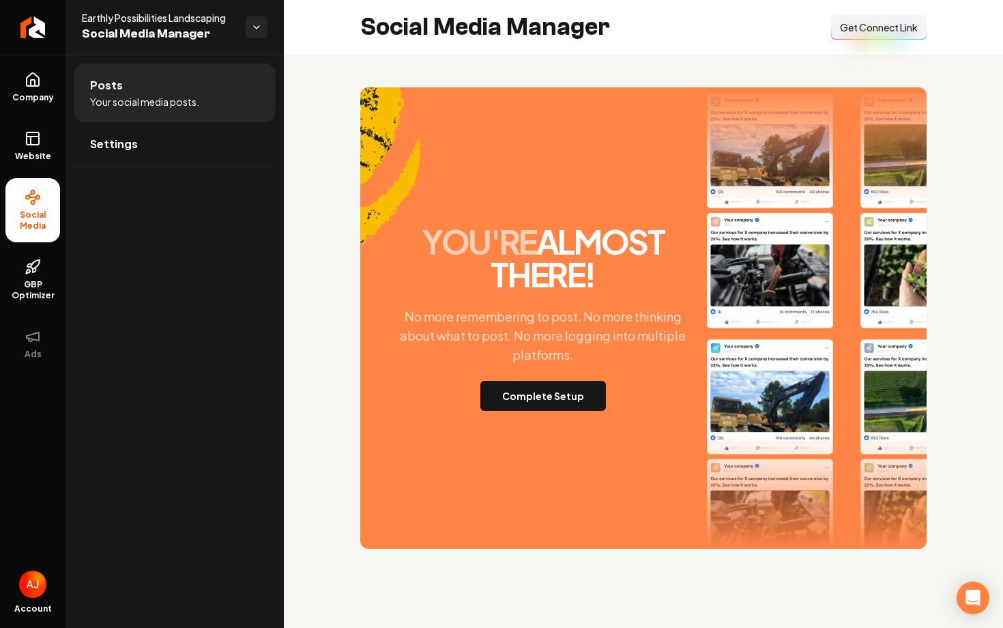
click at [630, 365] on div "you're almost there! No more remembering to post. No more thinking about what t…" at bounding box center [543, 318] width 317 height 186
click at [570, 397] on button "Complete Setup" at bounding box center [543, 396] width 126 height 30
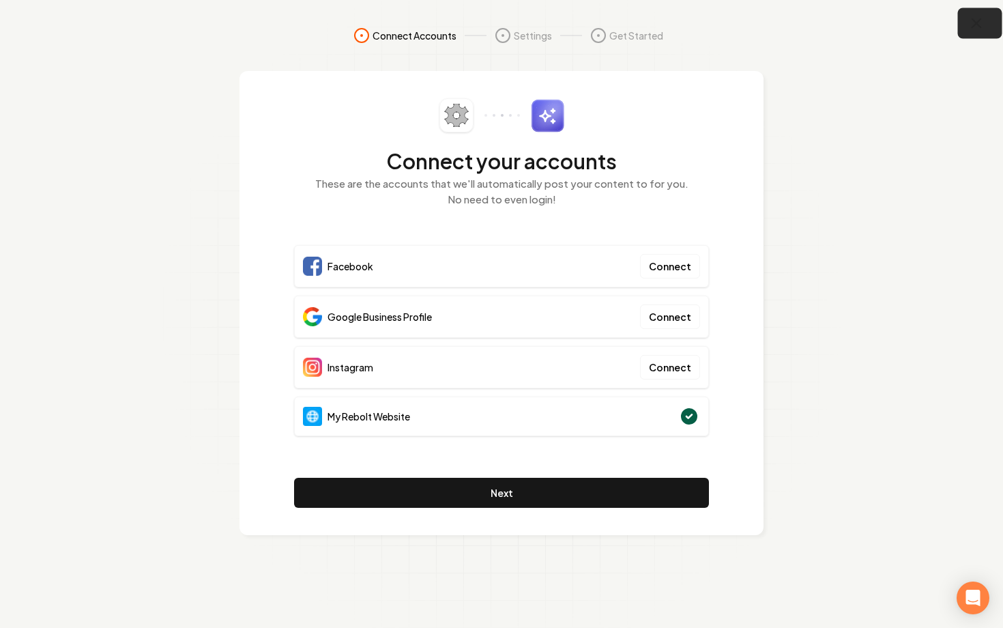
click at [963, 33] on button "button" at bounding box center [980, 23] width 44 height 31
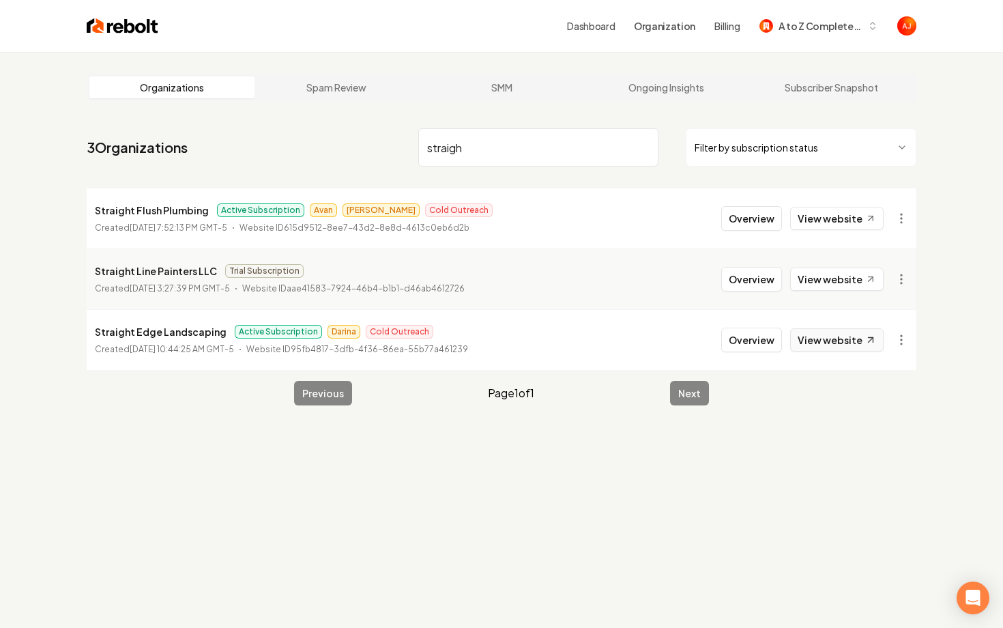
click at [827, 338] on link "View website" at bounding box center [836, 339] width 93 height 23
drag, startPoint x: 519, startPoint y: 154, endPoint x: 310, endPoint y: 154, distance: 208.1
click at [310, 154] on nav "3 Organizations straigh Filter by subscription status" at bounding box center [502, 153] width 830 height 60
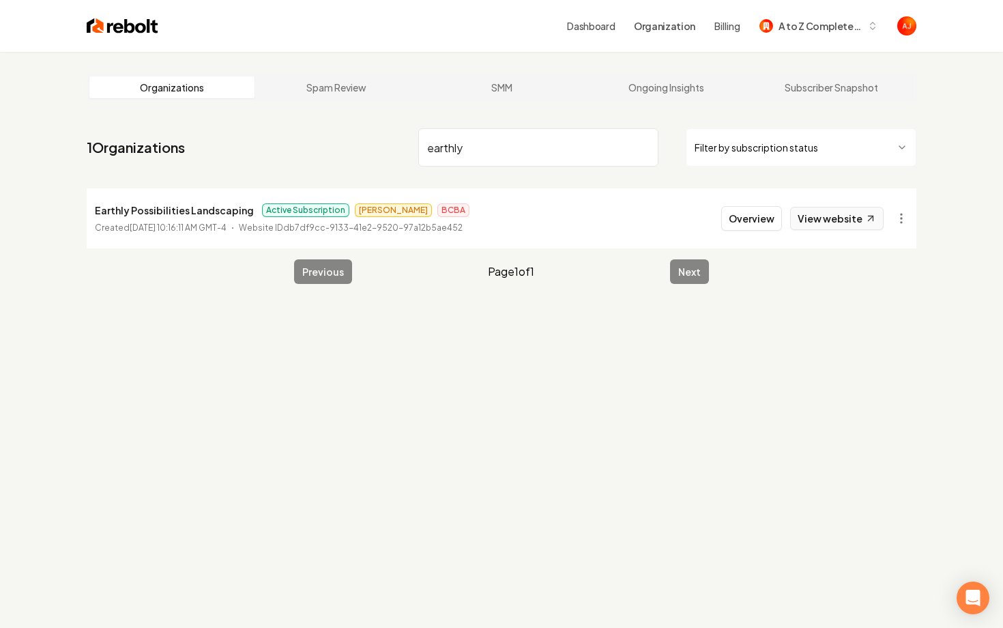
type input "earthly"
click at [824, 225] on link "View website" at bounding box center [836, 218] width 93 height 23
click at [753, 233] on li "Earthly Possibilities Landscaping Active Subscription James BCBA Created Septem…" at bounding box center [502, 218] width 830 height 60
click at [753, 217] on button "Overview" at bounding box center [751, 218] width 61 height 25
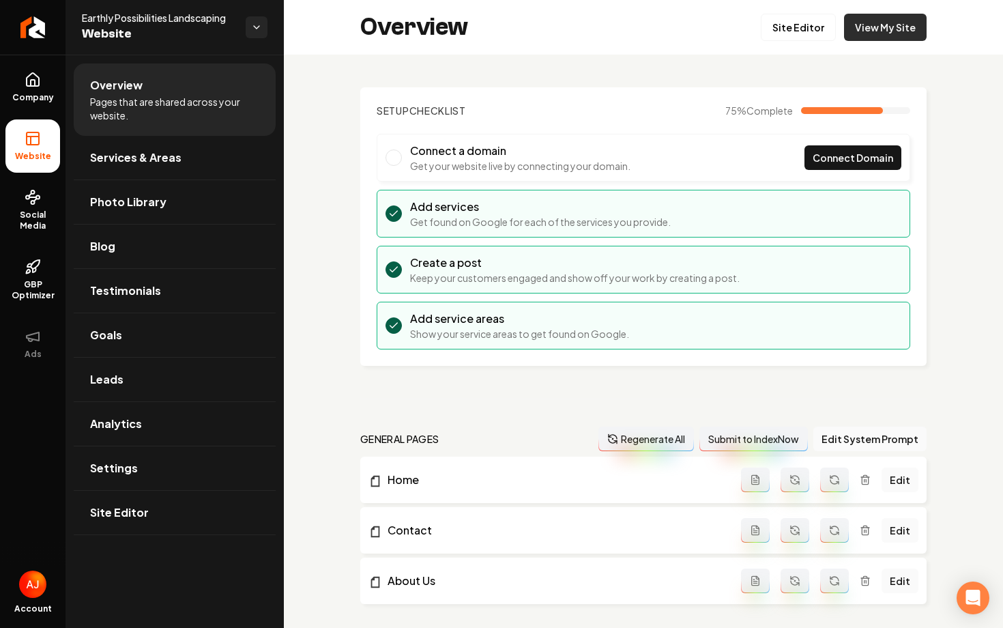
click at [869, 36] on link "View My Site" at bounding box center [885, 27] width 83 height 27
click at [41, 210] on span "Social Media" at bounding box center [32, 220] width 55 height 22
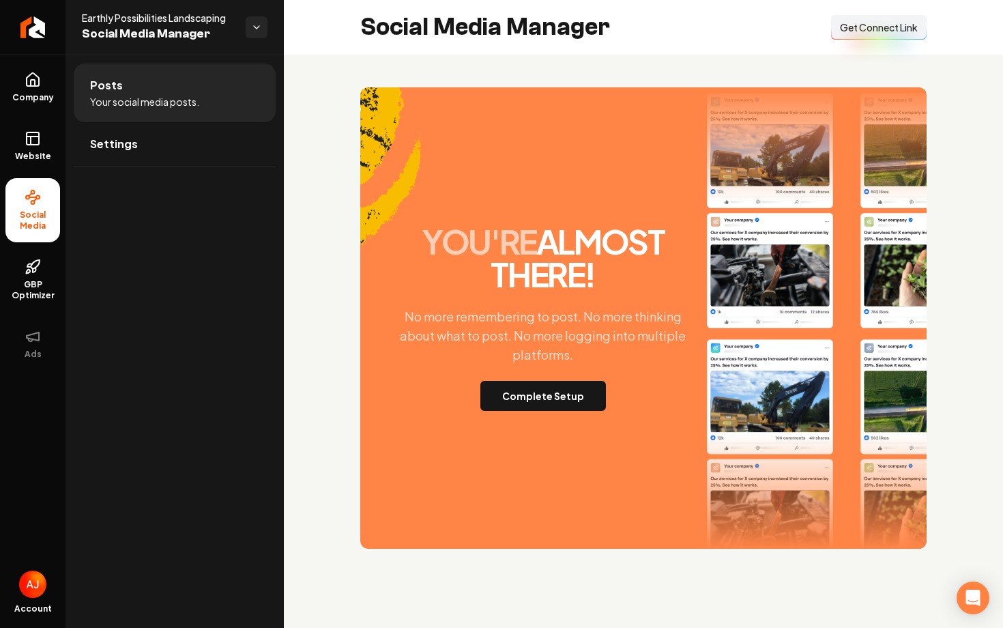
click at [873, 27] on span "Get Connect Link" at bounding box center [879, 27] width 78 height 14
click at [548, 401] on button "Complete Setup" at bounding box center [543, 396] width 126 height 30
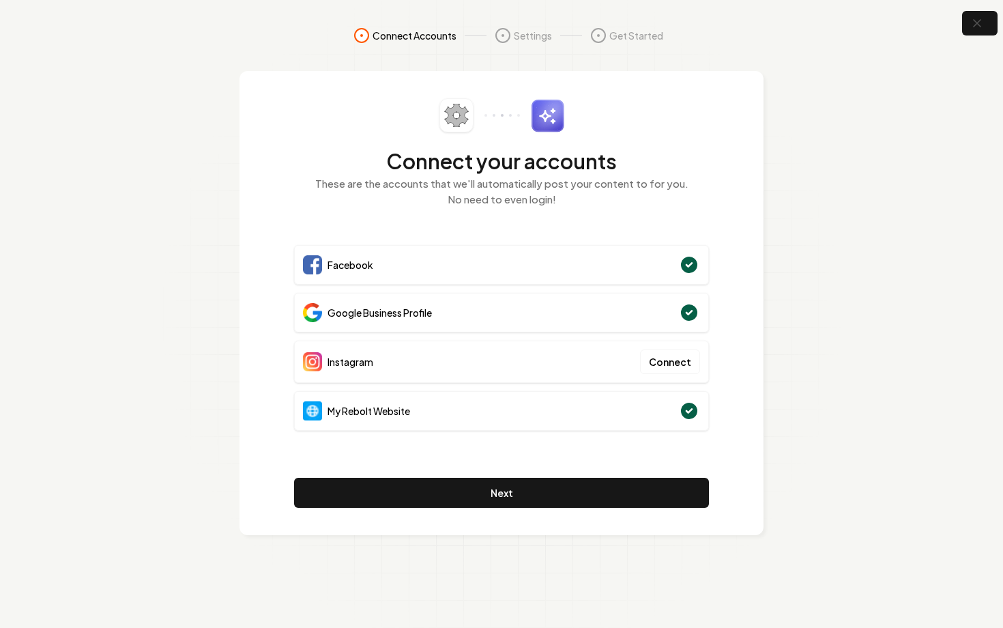
click at [688, 240] on div "Connect your accounts These are the accounts that we'll automatically post your…" at bounding box center [501, 302] width 415 height 409
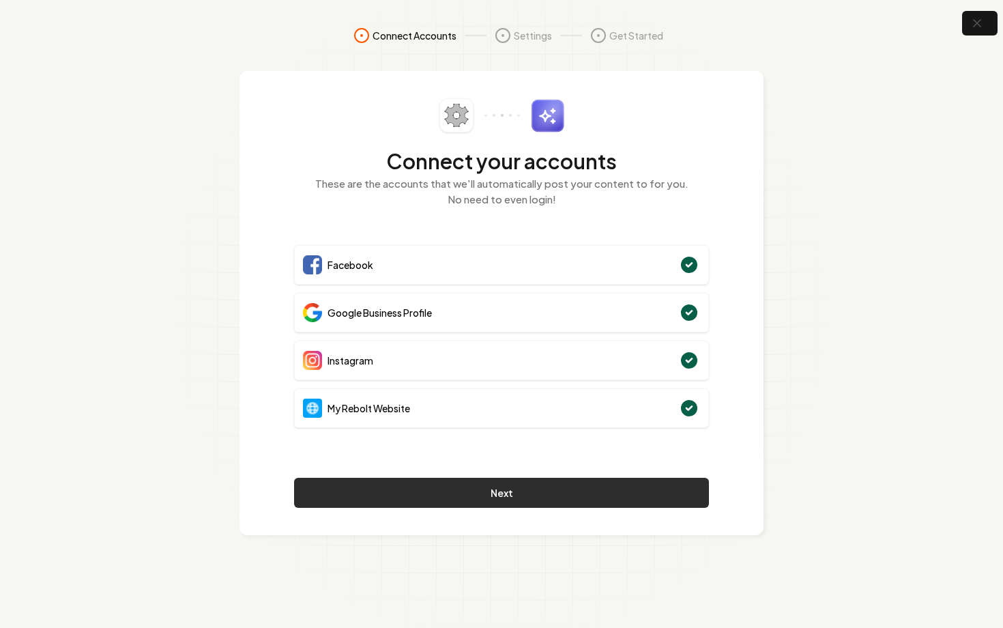
click at [494, 492] on button "Next" at bounding box center [501, 493] width 415 height 30
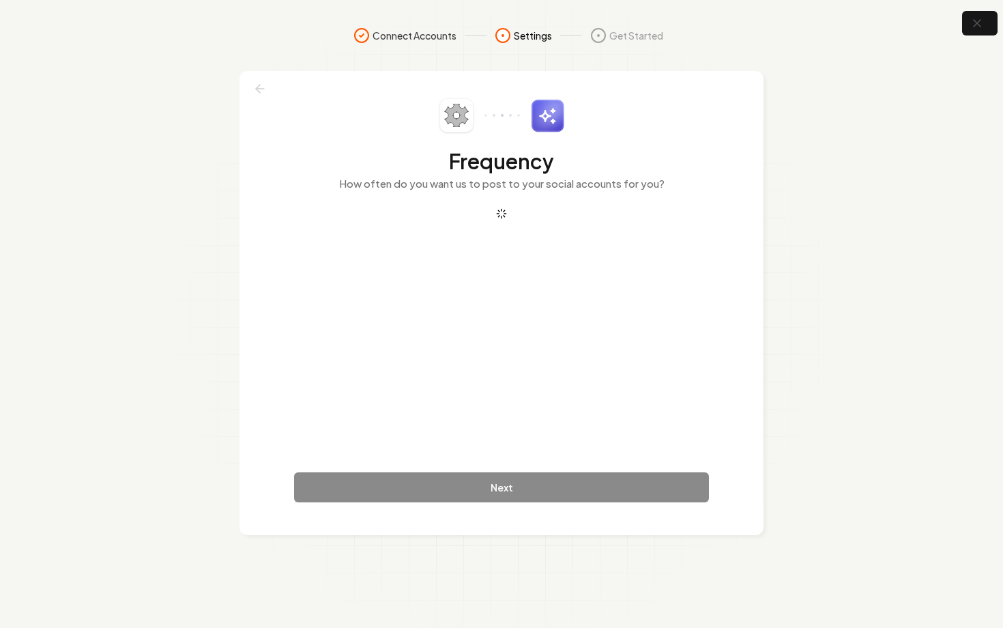
click at [494, 492] on footer "Next" at bounding box center [501, 489] width 415 height 35
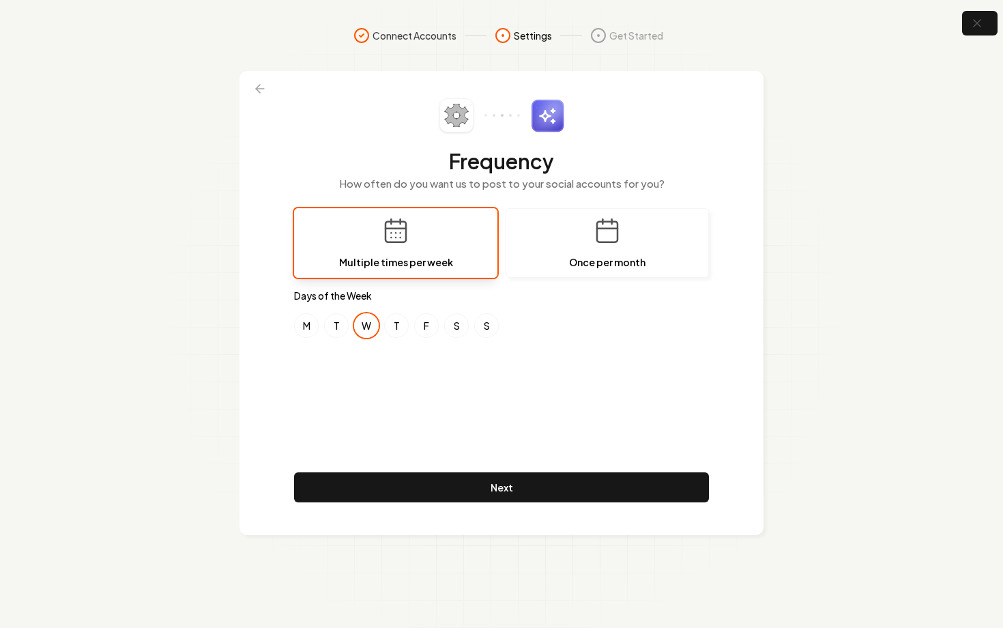
click at [554, 365] on div "Frequency How often do you want us to post to your social accounts for you? Mul…" at bounding box center [501, 302] width 415 height 409
click at [304, 332] on button "M" at bounding box center [306, 325] width 25 height 25
click at [456, 329] on button "S" at bounding box center [456, 325] width 25 height 25
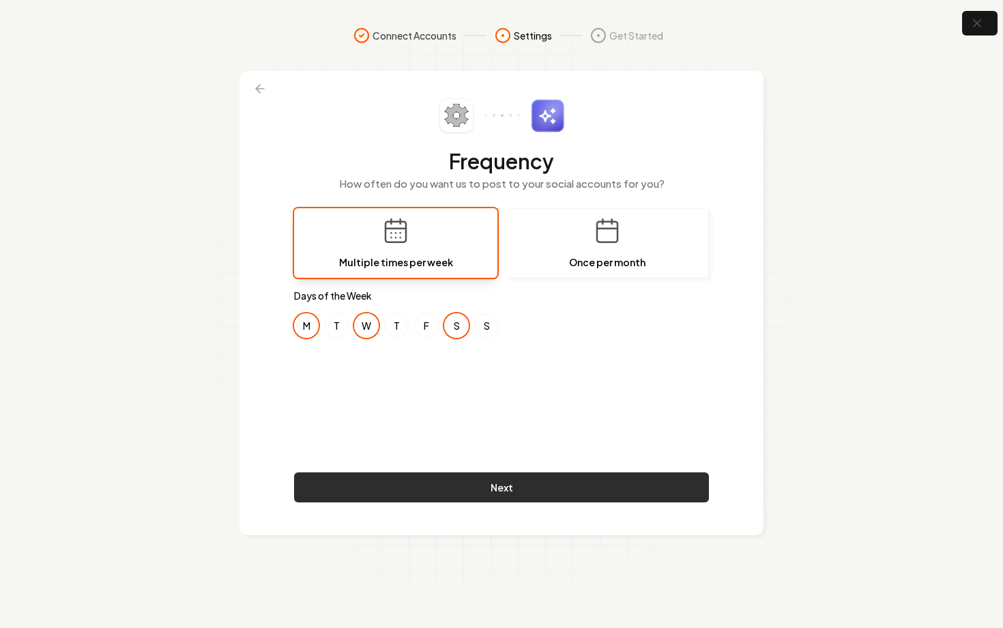
click at [551, 491] on button "Next" at bounding box center [501, 487] width 415 height 30
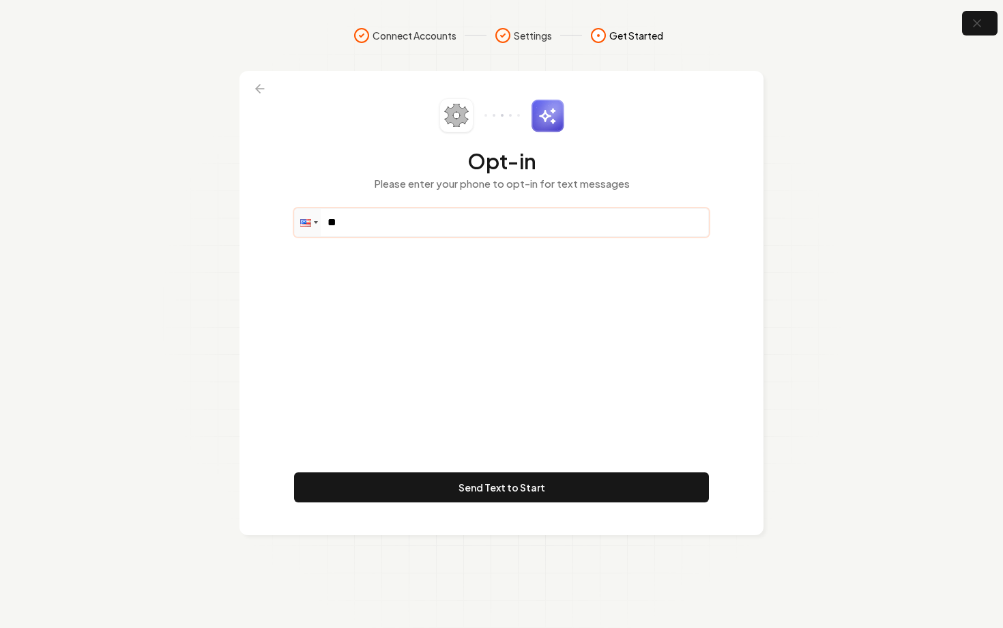
click at [384, 229] on input "**" at bounding box center [501, 222] width 413 height 27
paste input "**********"
type input "**********"
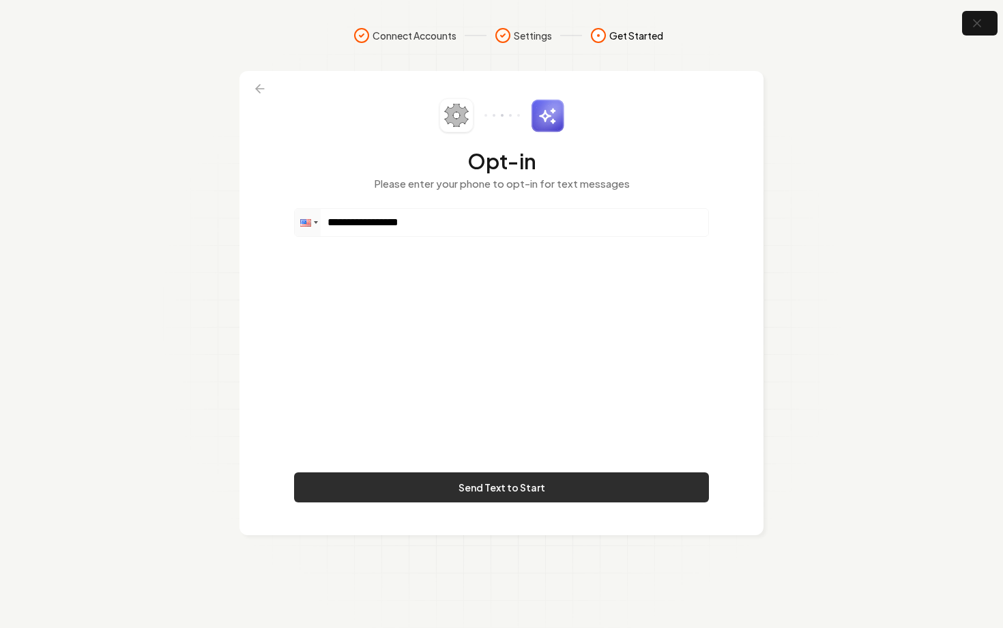
click at [511, 491] on button "Send Text to Start" at bounding box center [501, 487] width 415 height 30
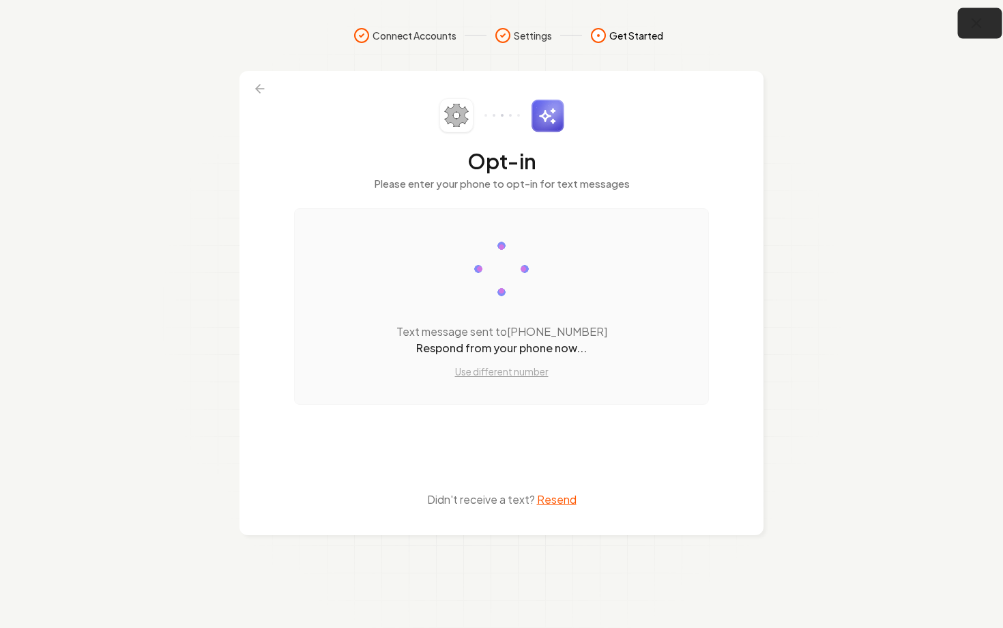
click at [973, 25] on icon "button" at bounding box center [976, 23] width 17 height 17
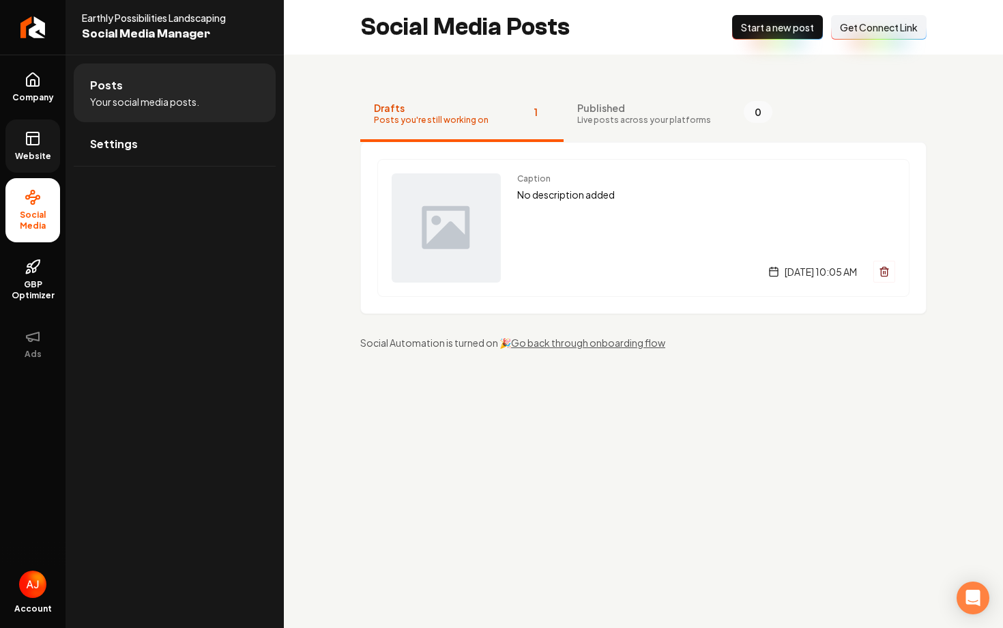
click at [33, 144] on rect at bounding box center [33, 138] width 12 height 12
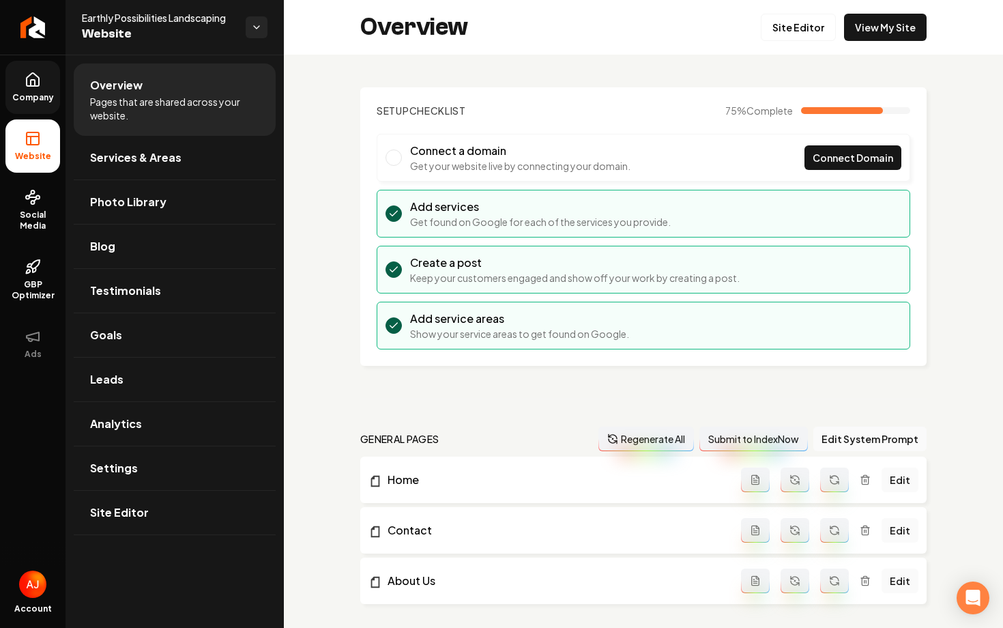
click at [36, 78] on icon at bounding box center [33, 80] width 16 height 16
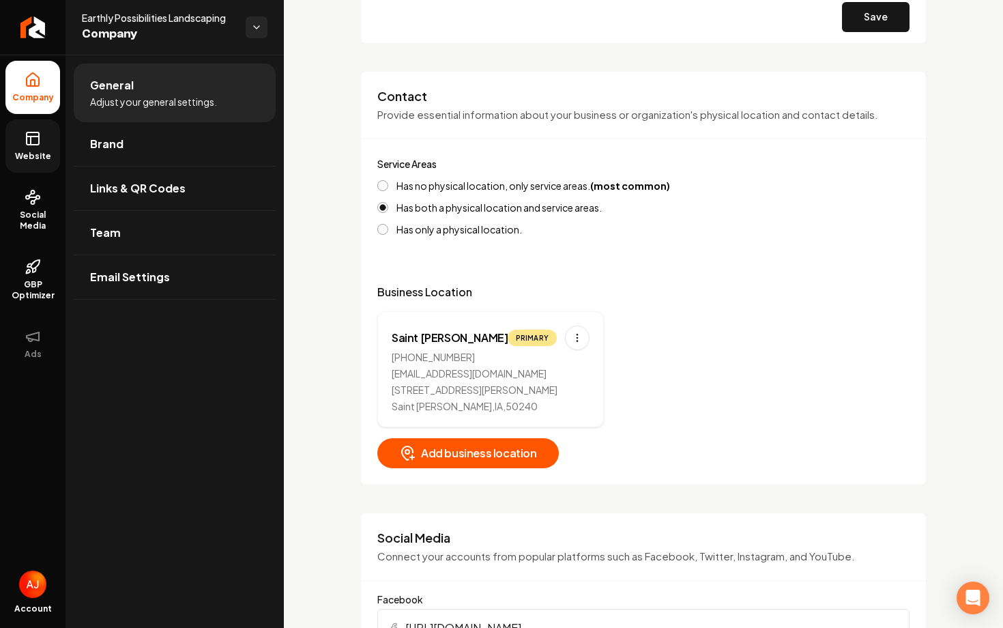
scroll to position [552, 0]
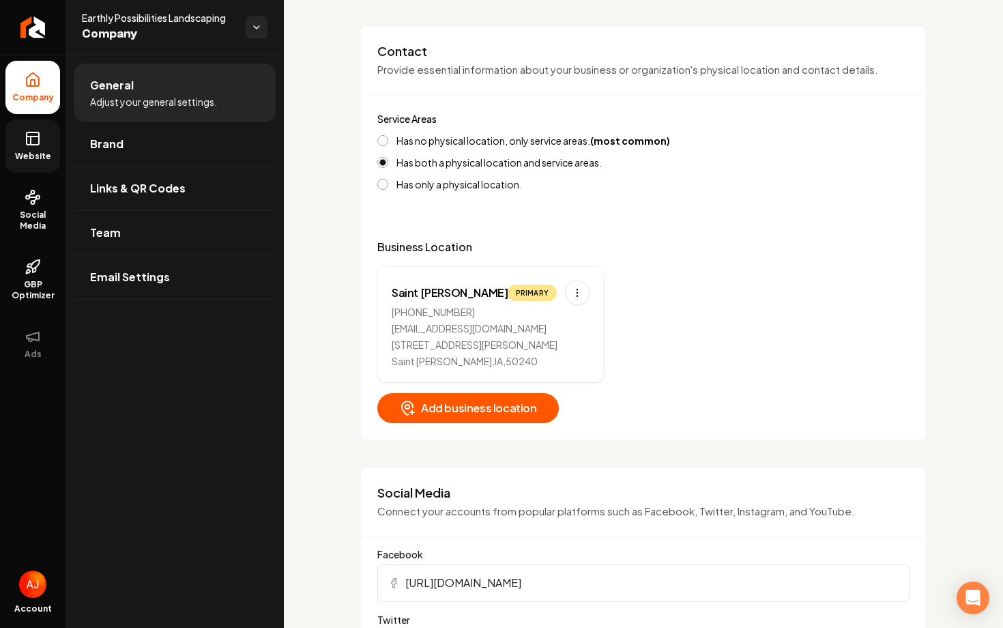
click at [23, 158] on span "Website" at bounding box center [33, 156] width 47 height 11
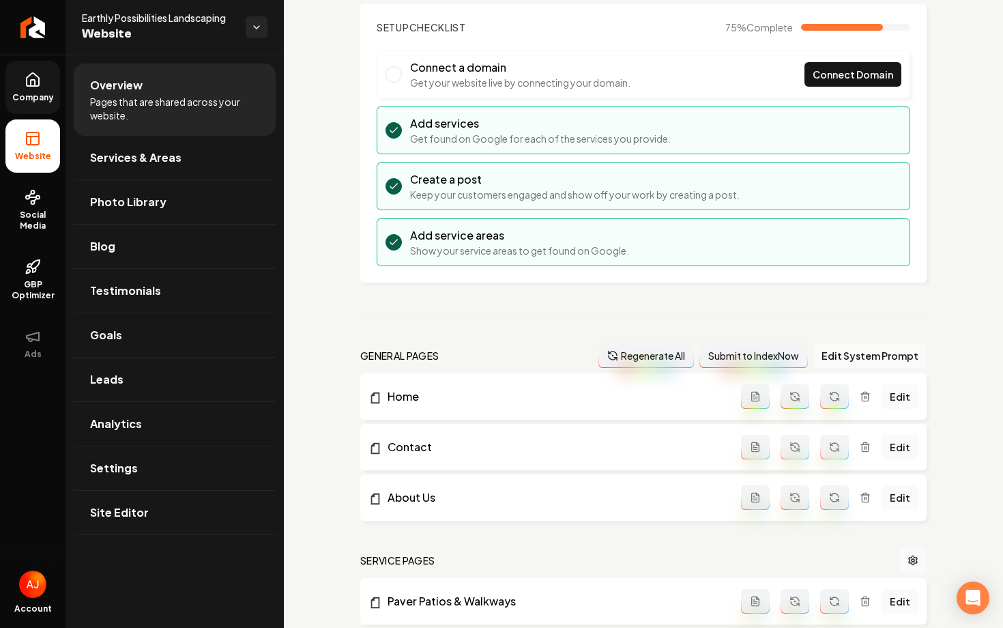
scroll to position [92, 0]
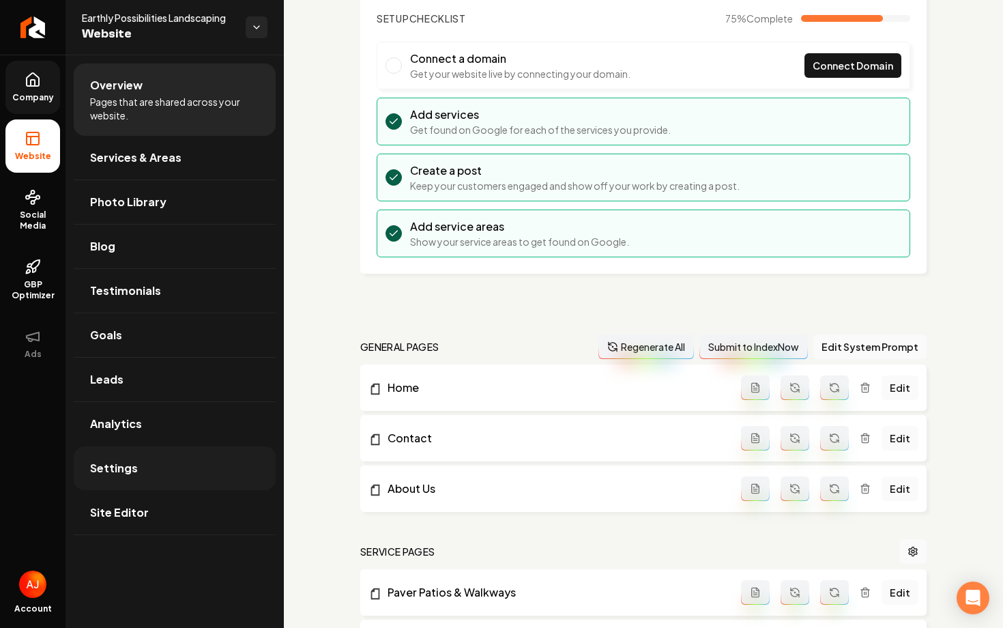
click at [128, 464] on span "Settings" at bounding box center [114, 468] width 48 height 16
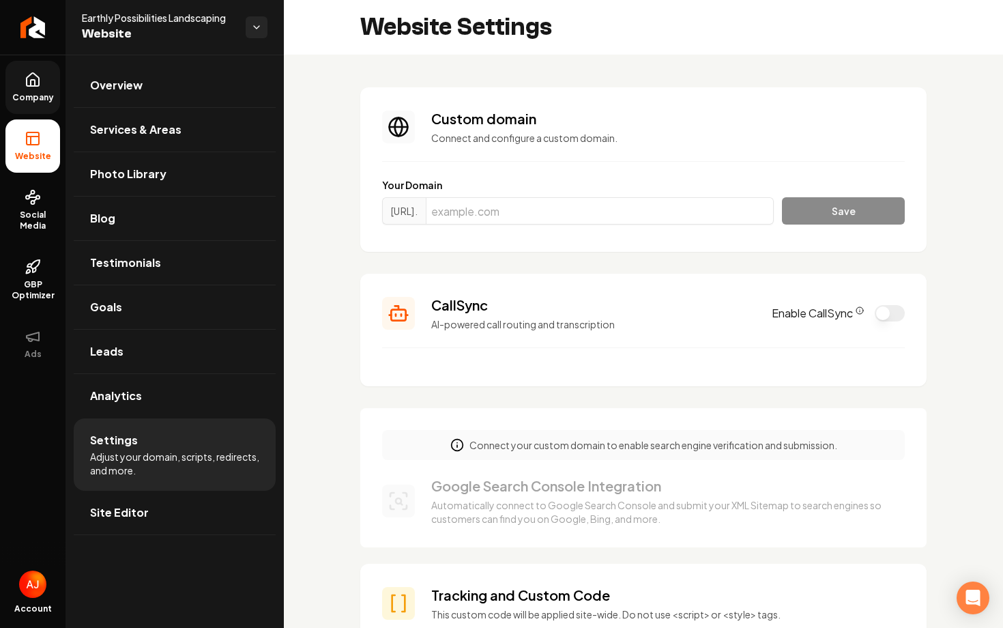
click at [899, 301] on div "CallSync AI-powered call routing and transcription Enable CallSync" at bounding box center [643, 312] width 523 height 35
click at [893, 309] on button "Enable CallSync" at bounding box center [890, 313] width 30 height 16
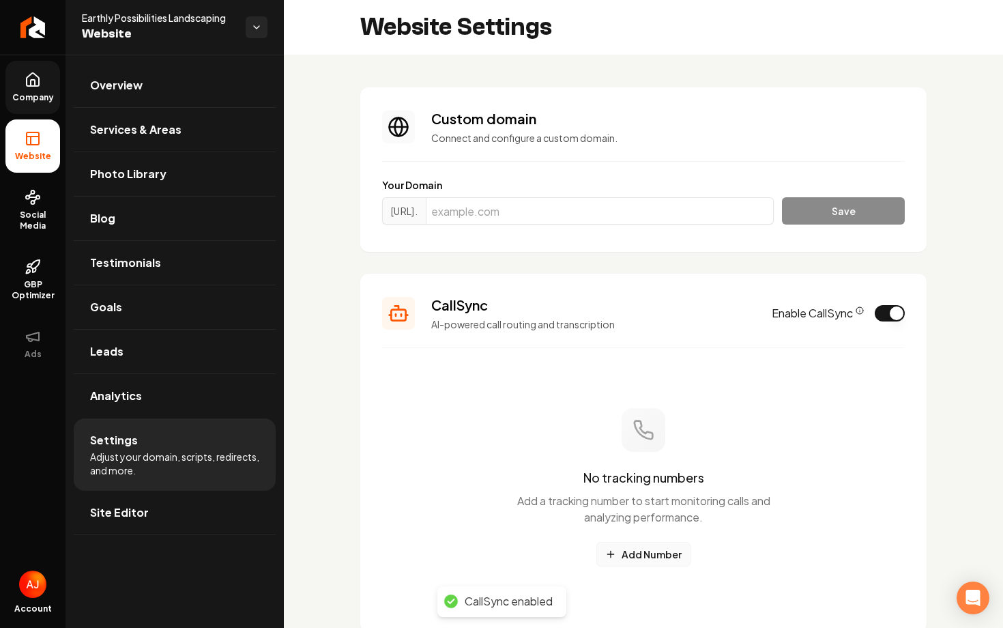
click at [652, 553] on button "Add Number" at bounding box center [643, 554] width 94 height 25
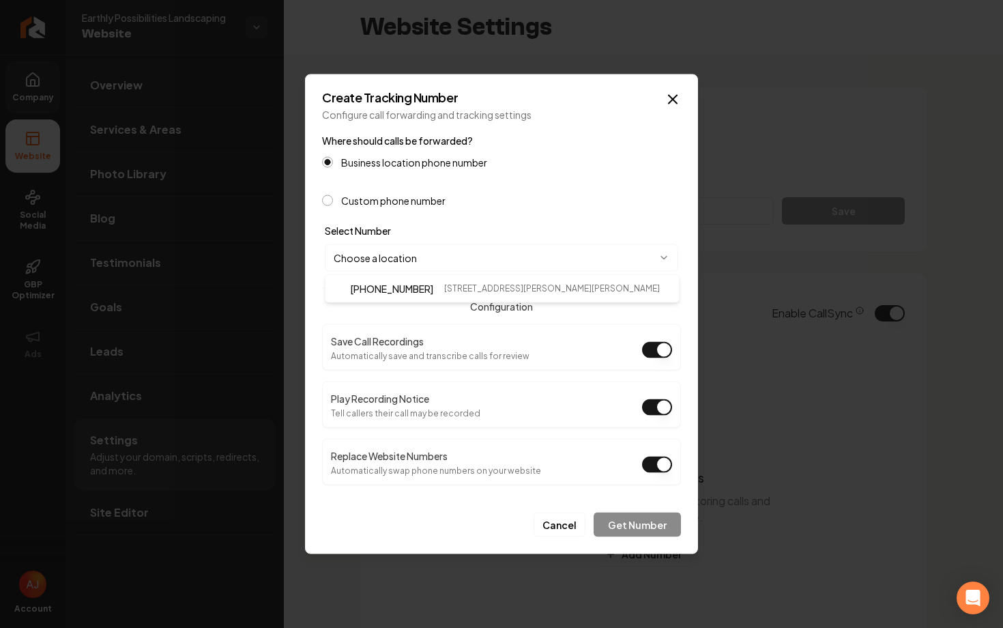
click at [424, 255] on body "Company Website Social Media GBP Optimizer Ads Account Earthly Possibilities La…" at bounding box center [501, 314] width 1003 height 628
select select "**********"
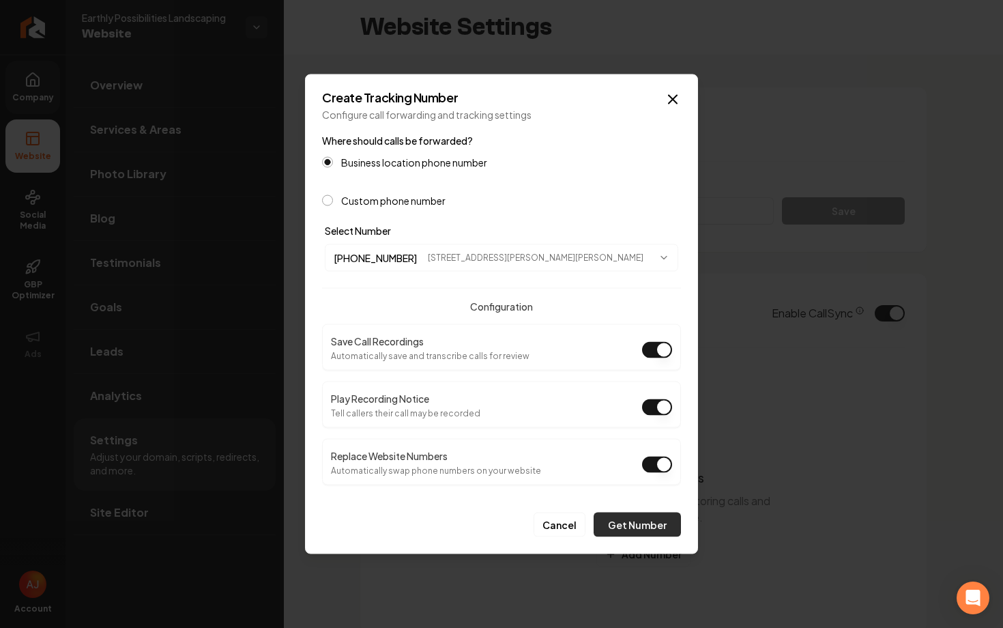
click at [651, 535] on button "Get Number" at bounding box center [637, 524] width 87 height 25
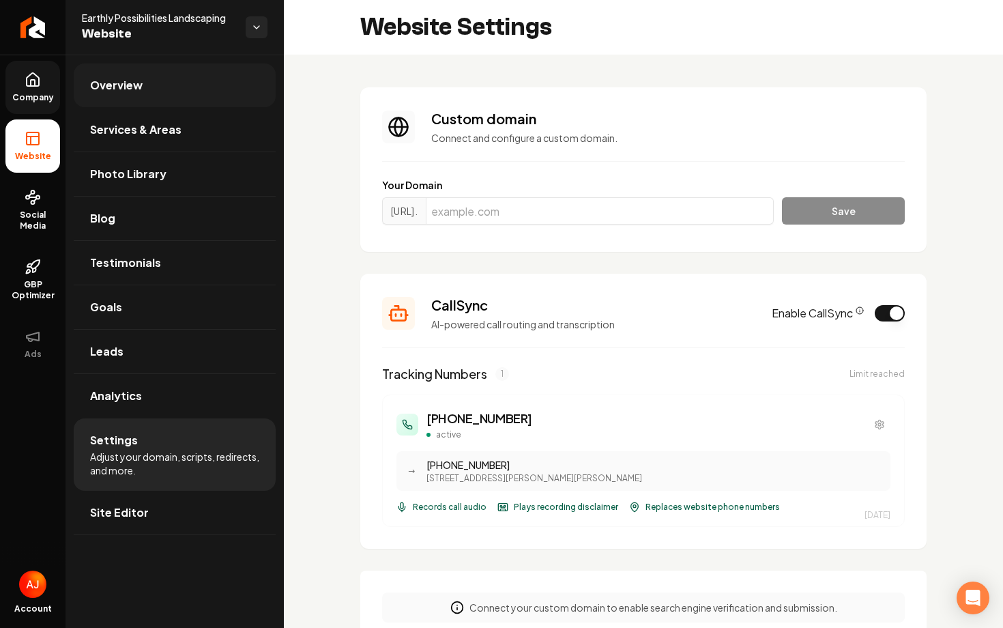
click at [182, 97] on link "Overview" at bounding box center [175, 85] width 202 height 44
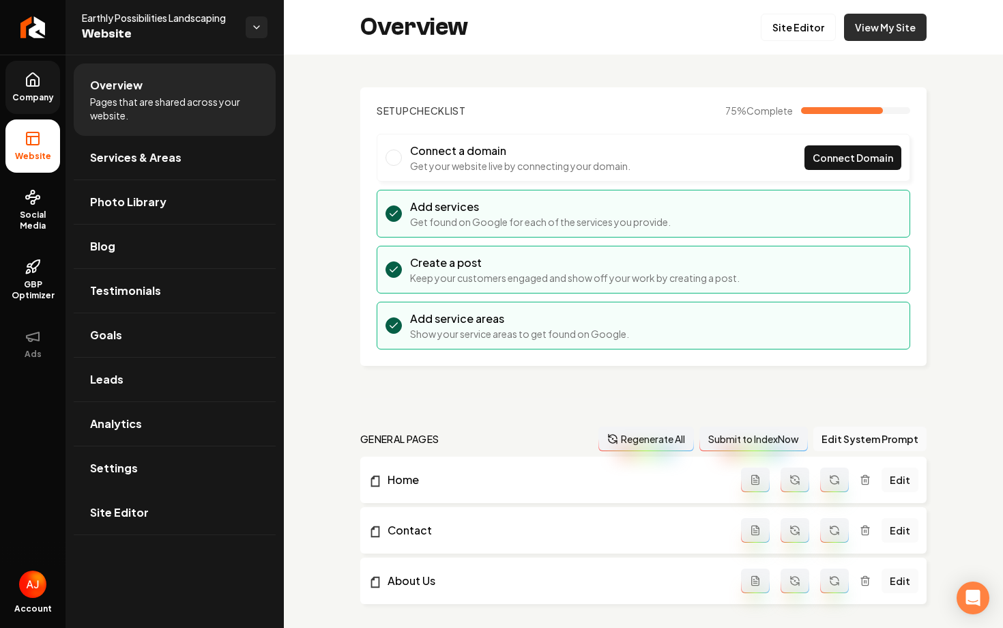
click at [874, 35] on link "View My Site" at bounding box center [885, 27] width 83 height 27
